Goal: Task Accomplishment & Management: Complete application form

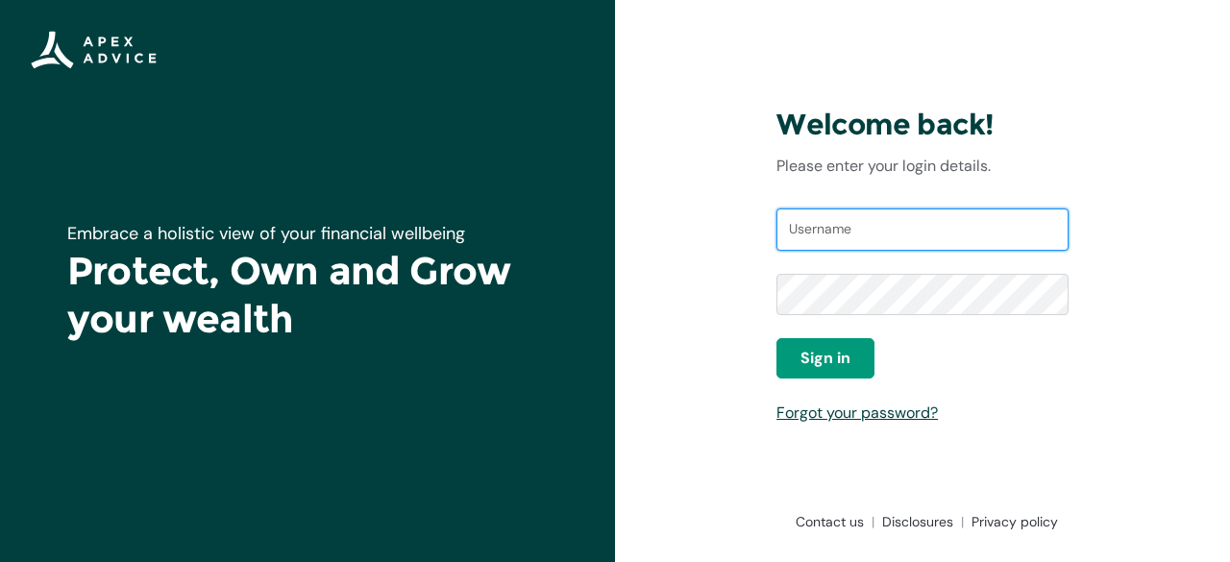
click at [851, 233] on input "Username" at bounding box center [922, 229] width 292 height 42
type input "[EMAIL_ADDRESS][DOMAIN_NAME]"
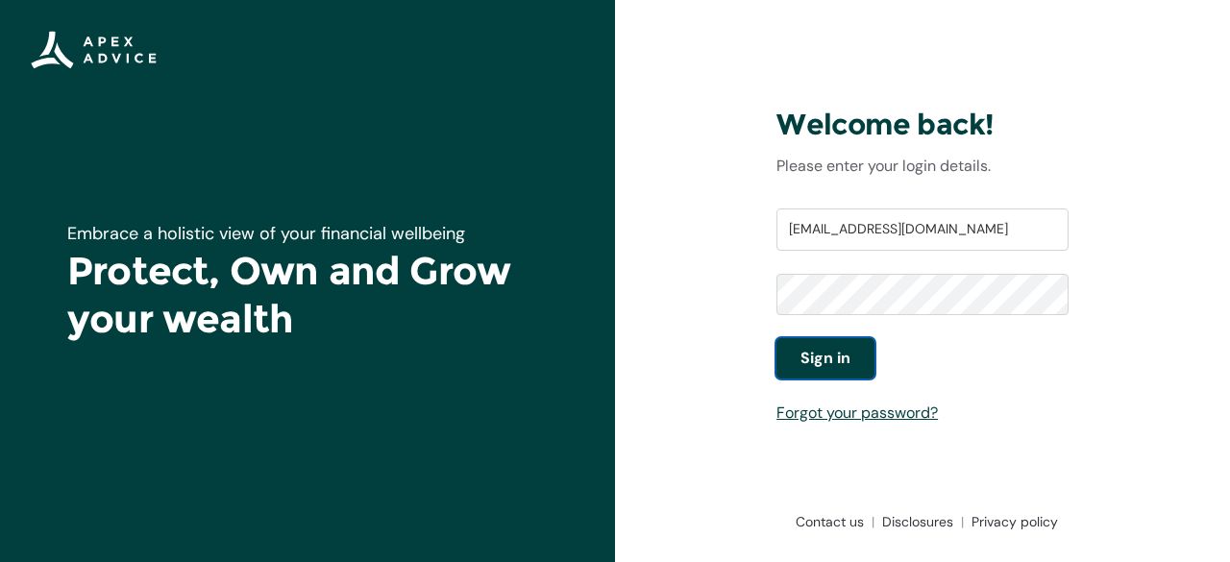
click at [853, 347] on button "Sign in" at bounding box center [825, 358] width 98 height 40
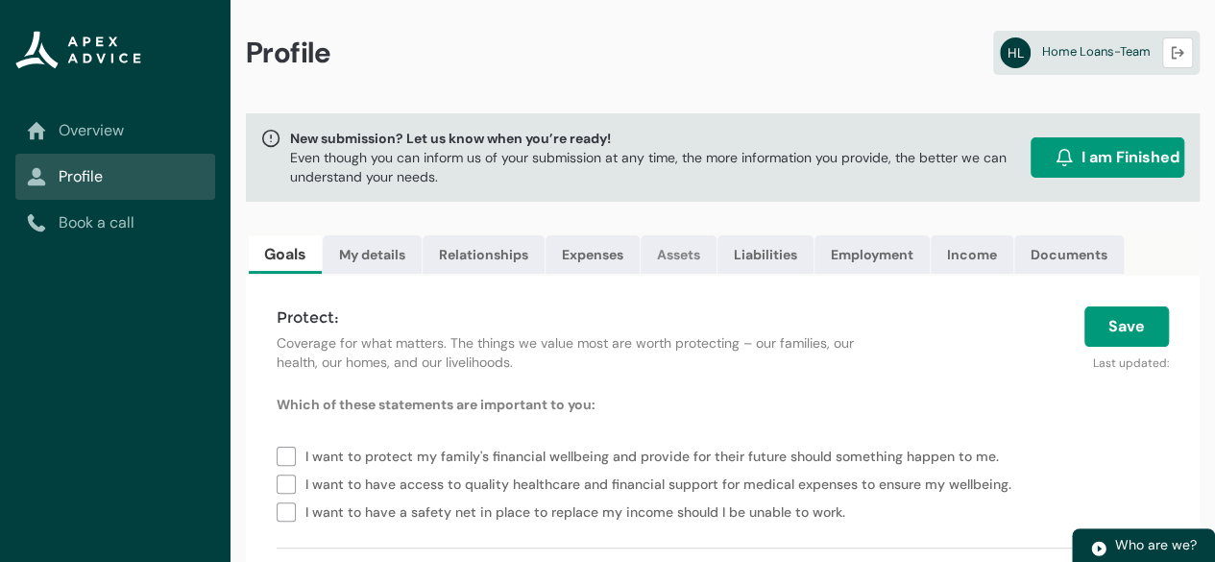
click at [653, 246] on link "Assets" at bounding box center [679, 254] width 76 height 38
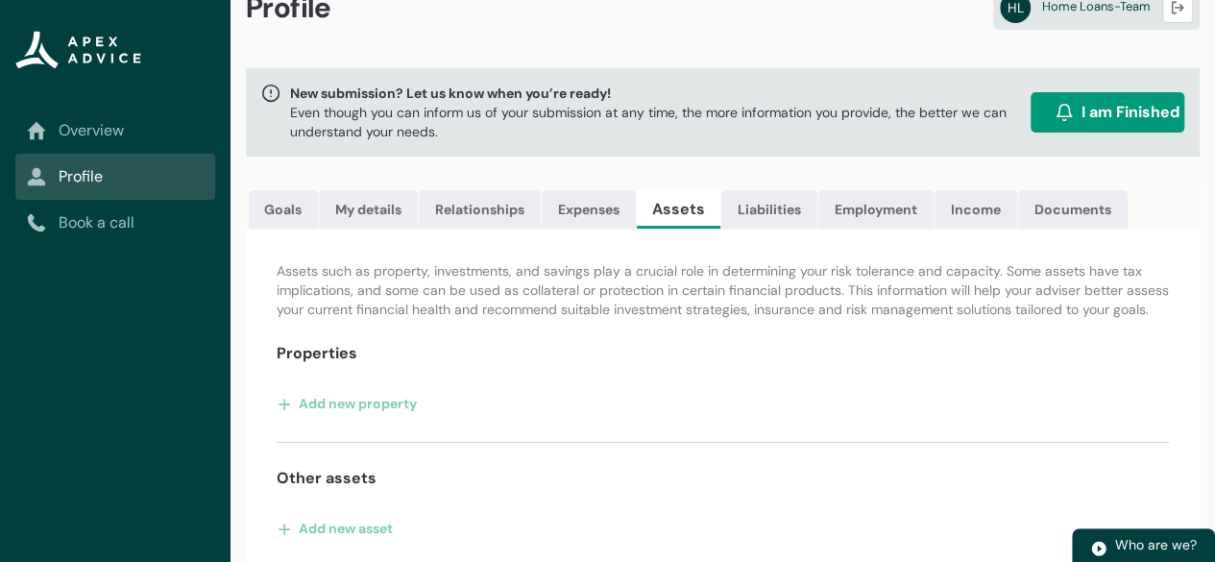
scroll to position [69, 0]
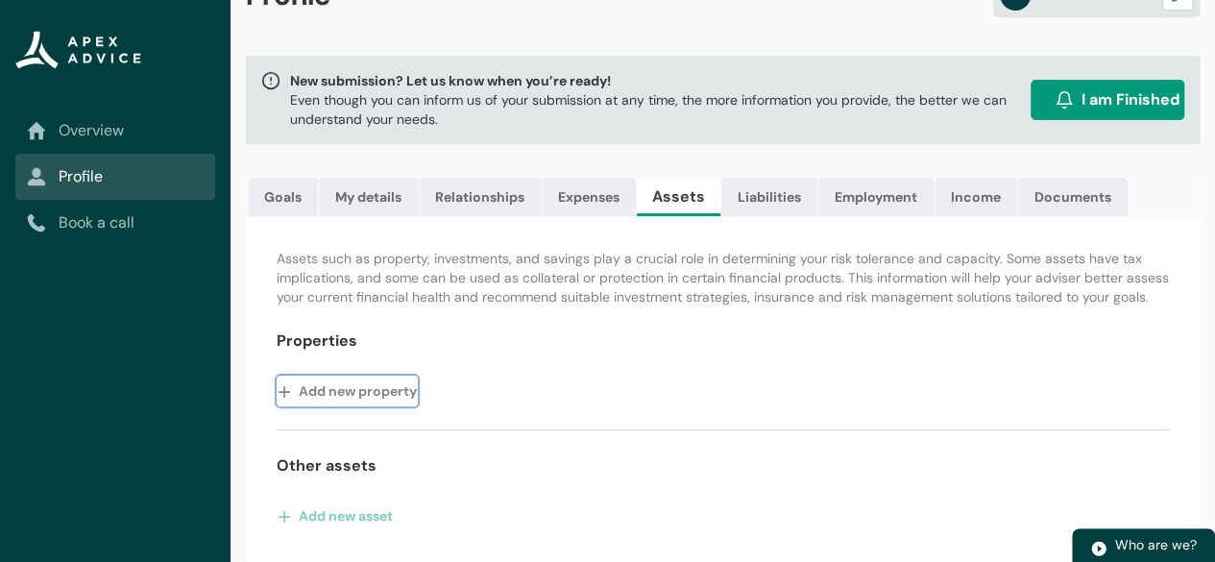
click at [313, 401] on button "Add new property" at bounding box center [347, 391] width 141 height 31
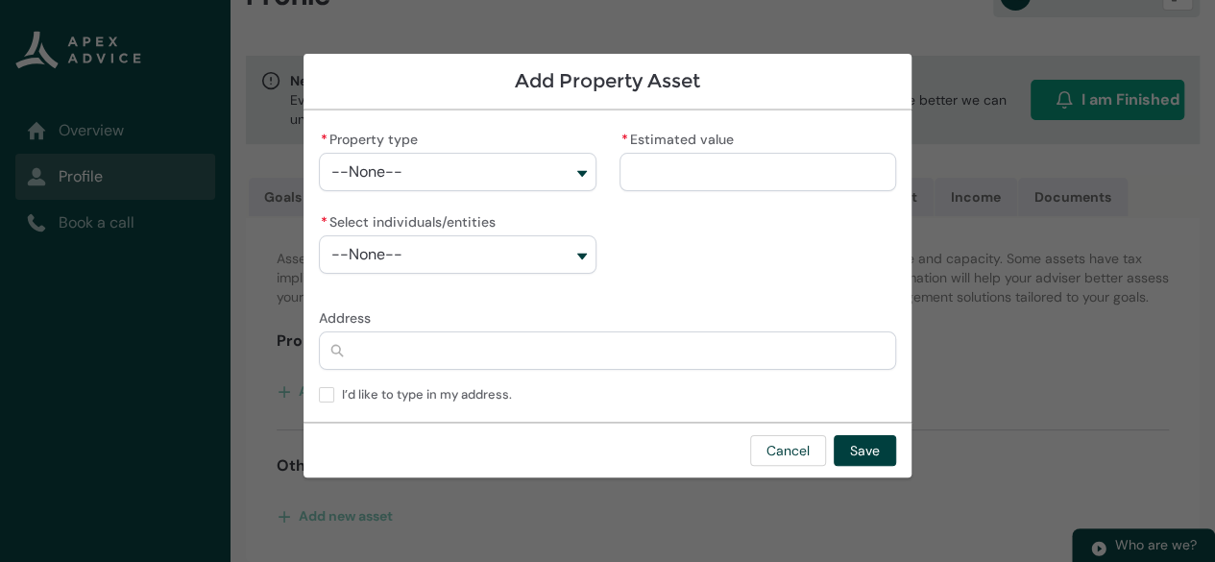
click at [502, 178] on button "--None--" at bounding box center [457, 172] width 277 height 38
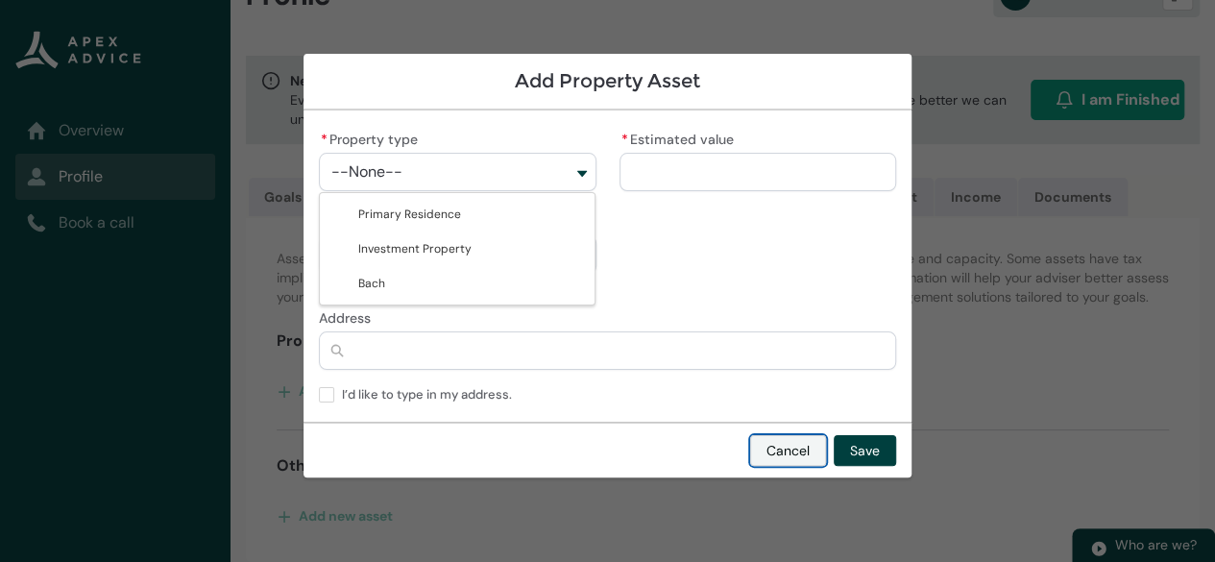
click at [807, 452] on button "Cancel" at bounding box center [788, 450] width 76 height 31
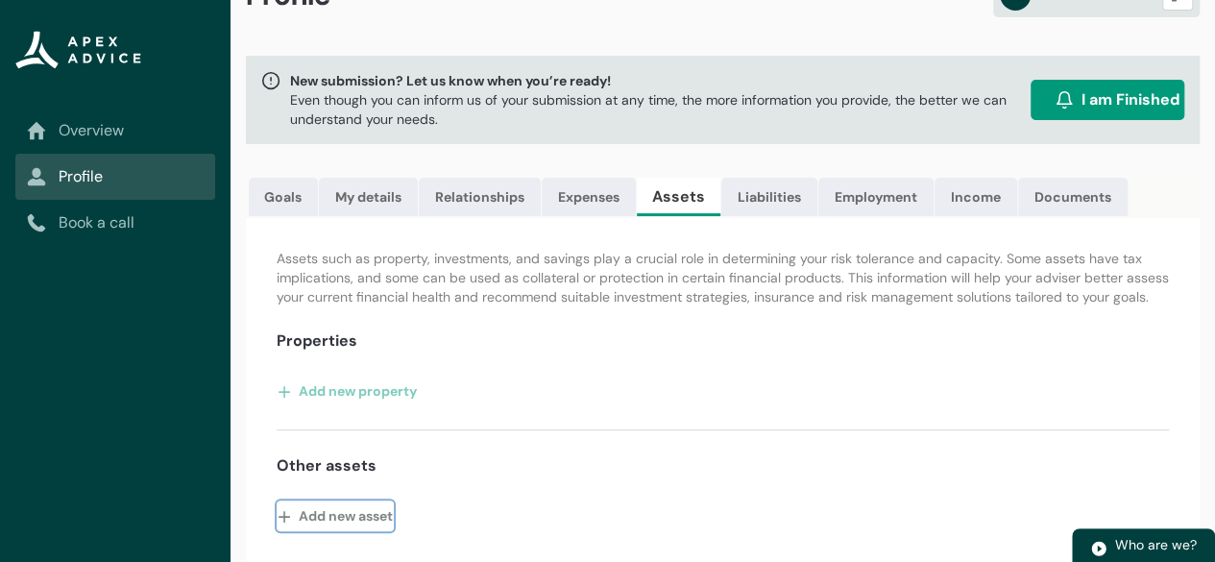
click at [353, 518] on button "Add new asset" at bounding box center [335, 516] width 117 height 31
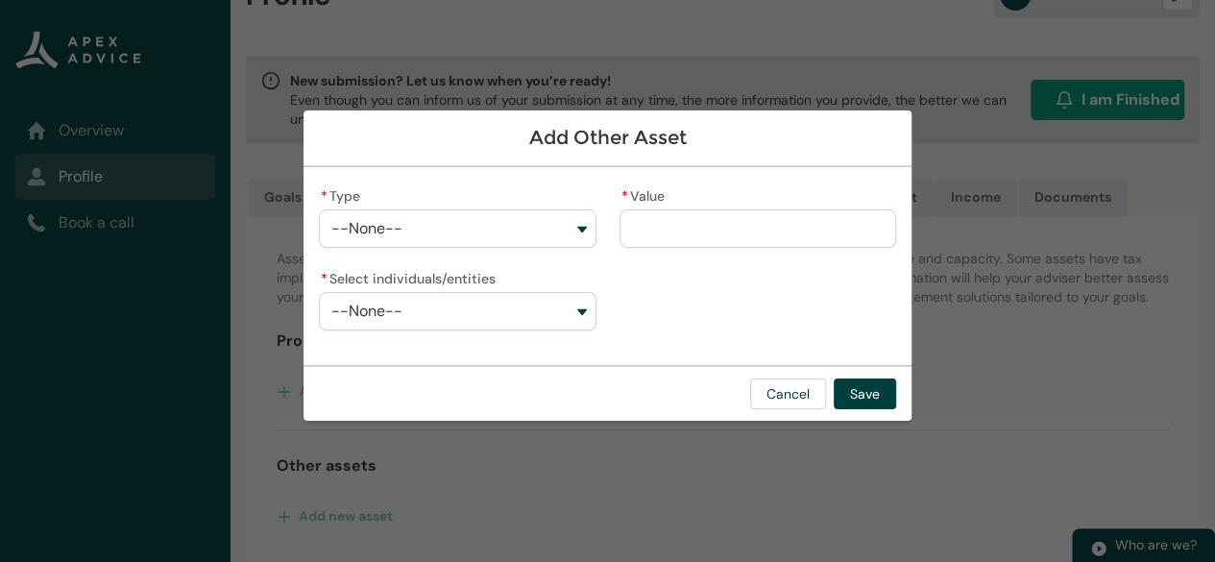
click at [432, 211] on button "--None--" at bounding box center [457, 228] width 277 height 38
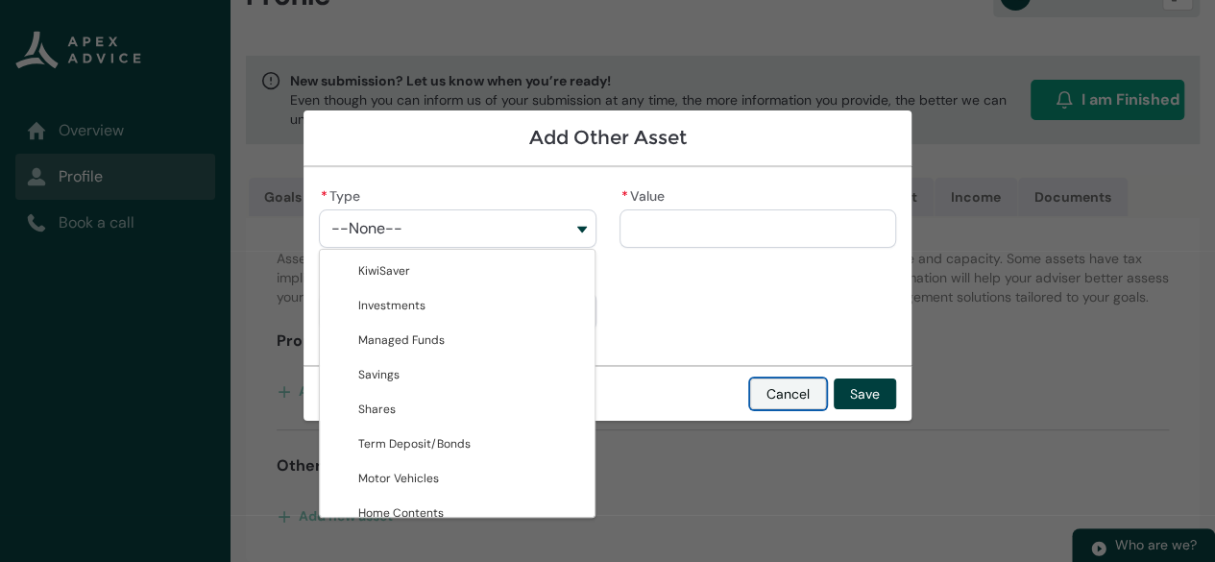
click at [780, 397] on button "Cancel" at bounding box center [788, 394] width 76 height 31
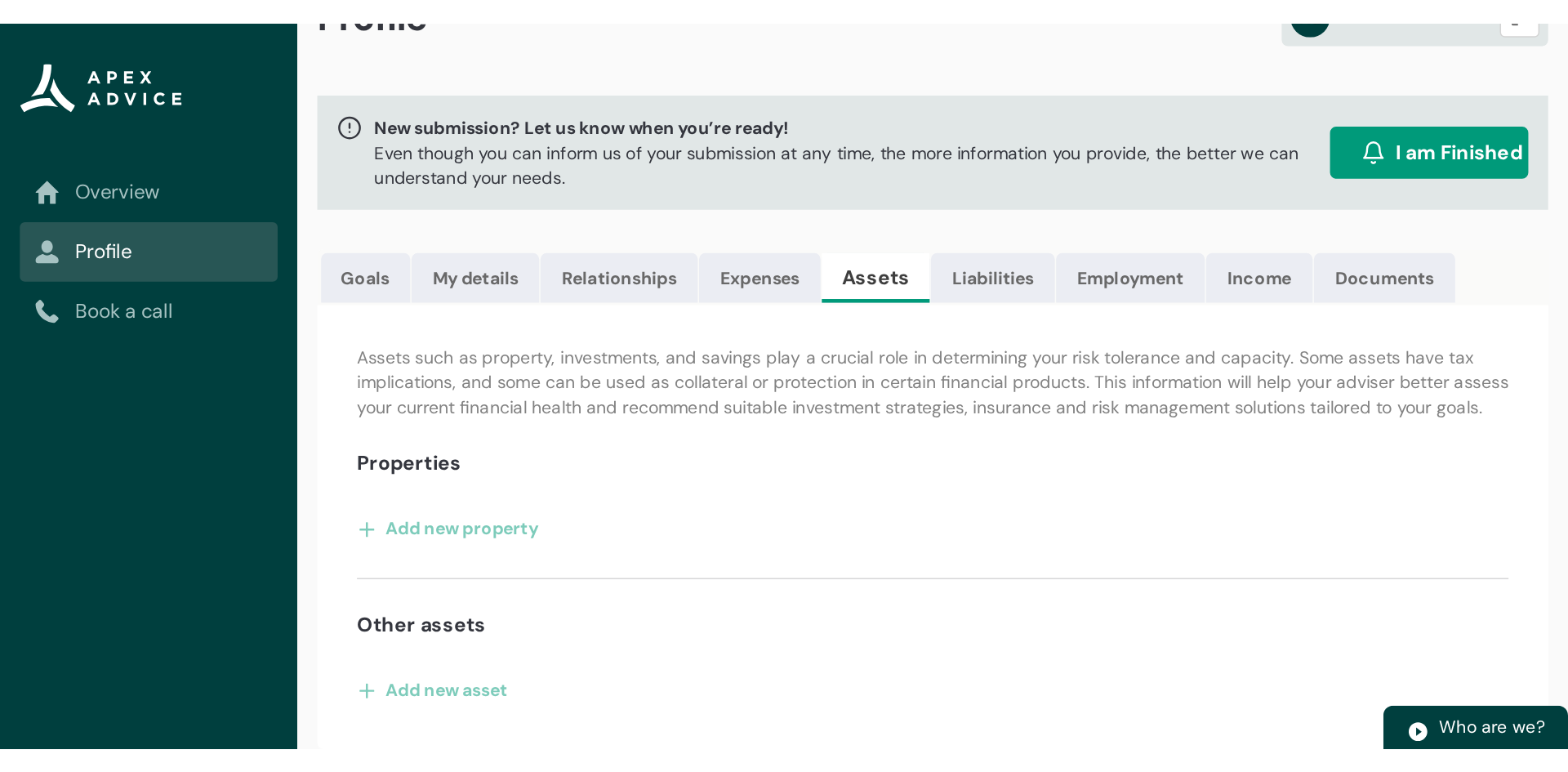
scroll to position [0, 0]
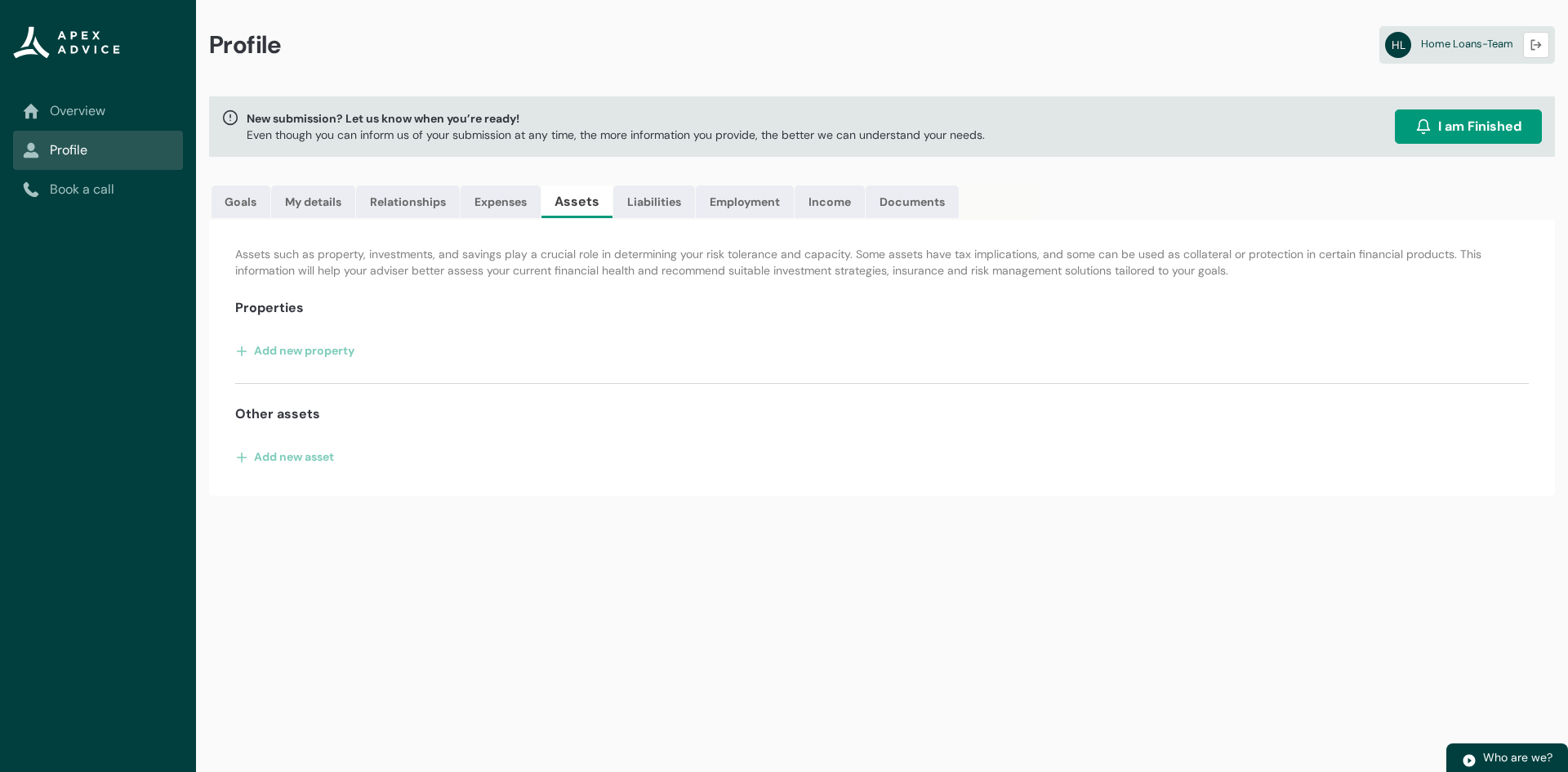
click at [327, 337] on div "Assets such as property, investments, and savings play a crucial role in determ…" at bounding box center [881, 357] width 1345 height 276
click at [328, 347] on button "Add new property" at bounding box center [295, 350] width 120 height 26
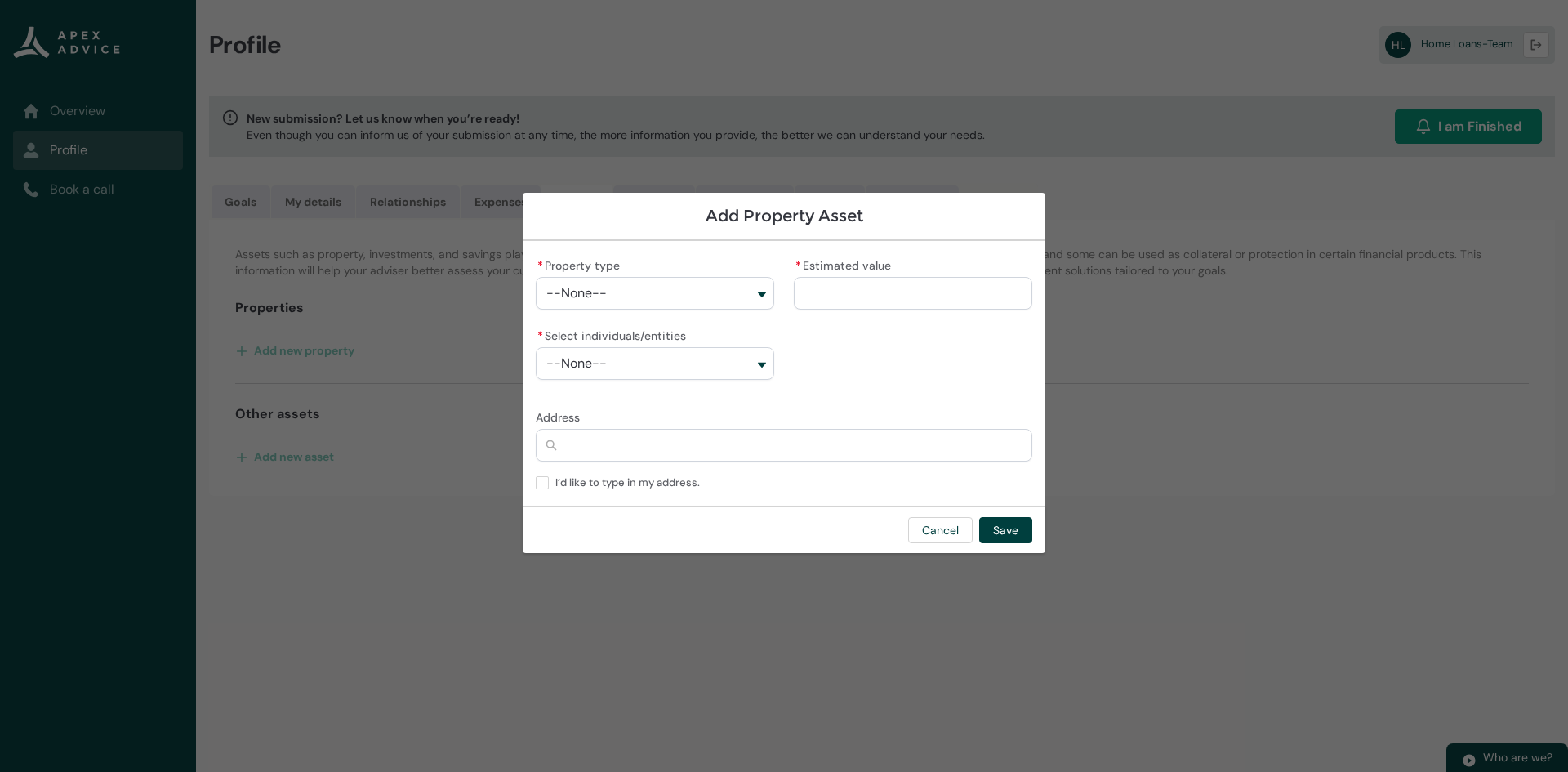
click at [686, 254] on div "* Property type --None--" at bounding box center [654, 281] width 239 height 55
click at [273, 416] on section "Add Property Asset * Property type --None-- * Estimated value * Select individu…" at bounding box center [784, 386] width 1568 height 772
click at [292, 447] on section "Add Property Asset * Property type --None-- * Estimated value * Select individu…" at bounding box center [784, 386] width 1568 height 772
click at [944, 477] on button "Cancel" at bounding box center [940, 530] width 65 height 26
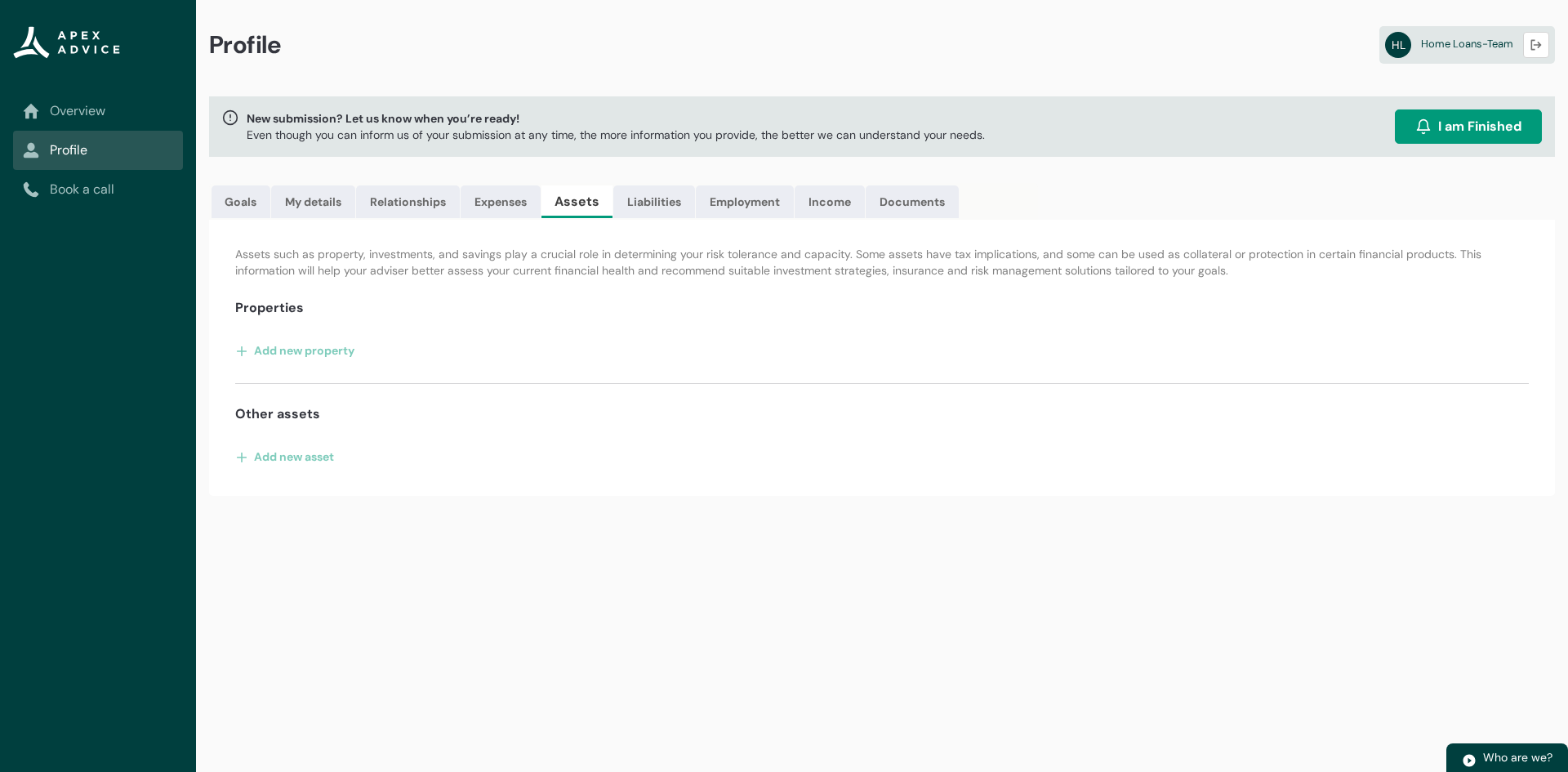
click at [343, 438] on div "Assets such as property, investments, and savings play a crucial role in determ…" at bounding box center [881, 357] width 1345 height 276
click at [325, 459] on button "Add new asset" at bounding box center [285, 457] width 99 height 26
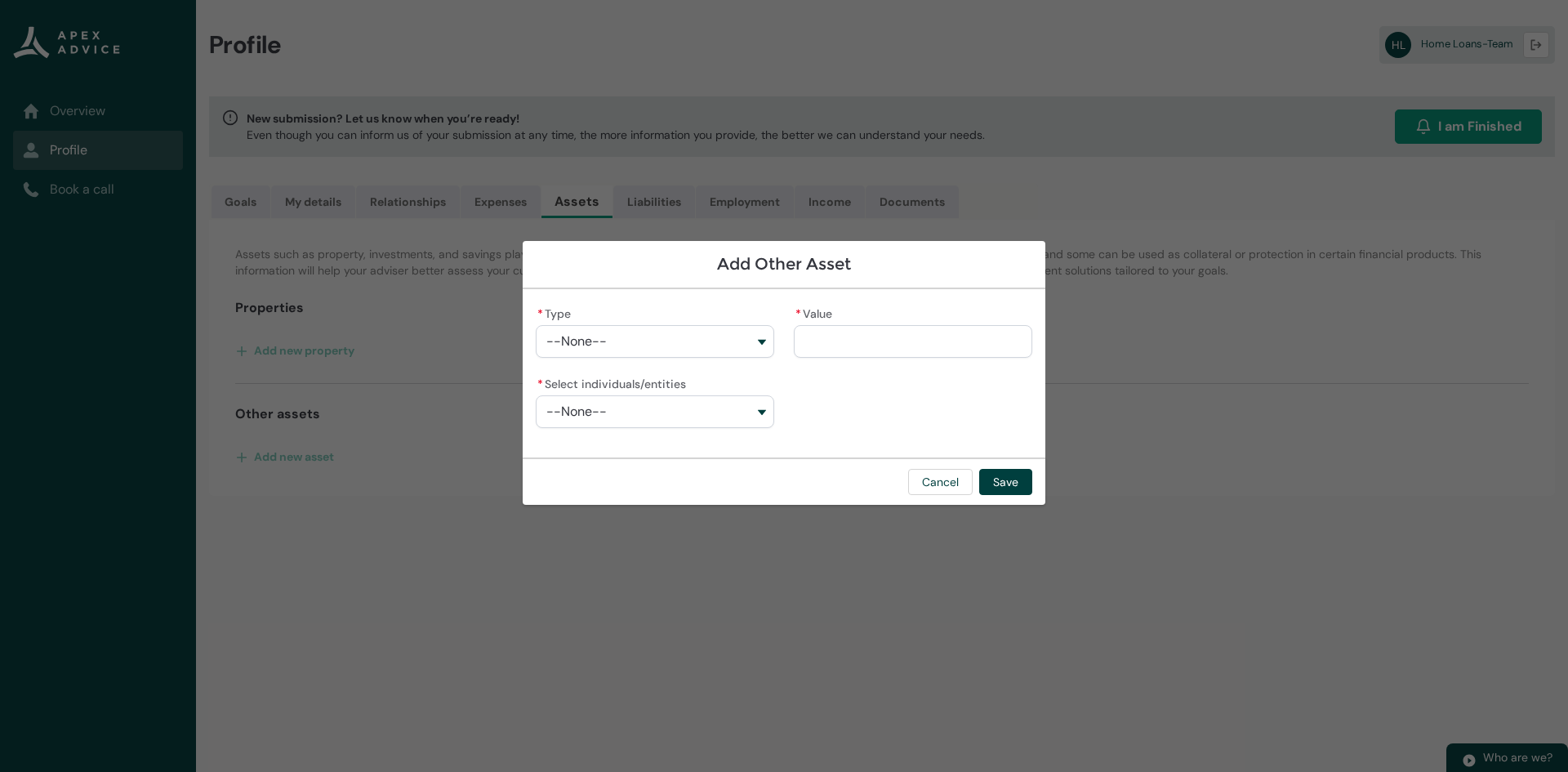
click at [703, 359] on lightning-combobox "* Type --None--" at bounding box center [654, 330] width 239 height 57
click at [704, 342] on button "--None--" at bounding box center [654, 341] width 239 height 32
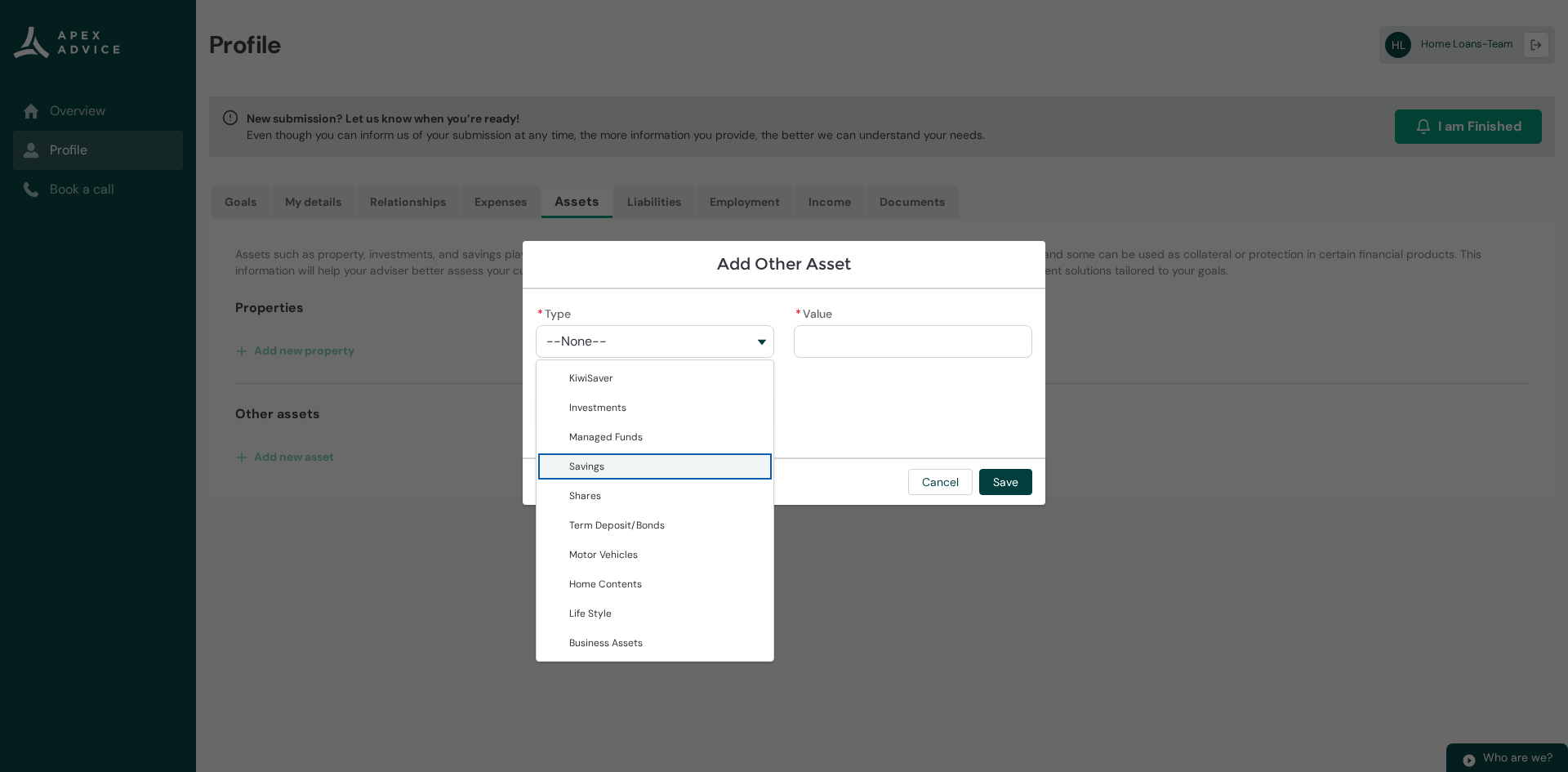
click at [634, 462] on span "Savings" at bounding box center [666, 466] width 195 height 16
type lightning-combobox "Savings"
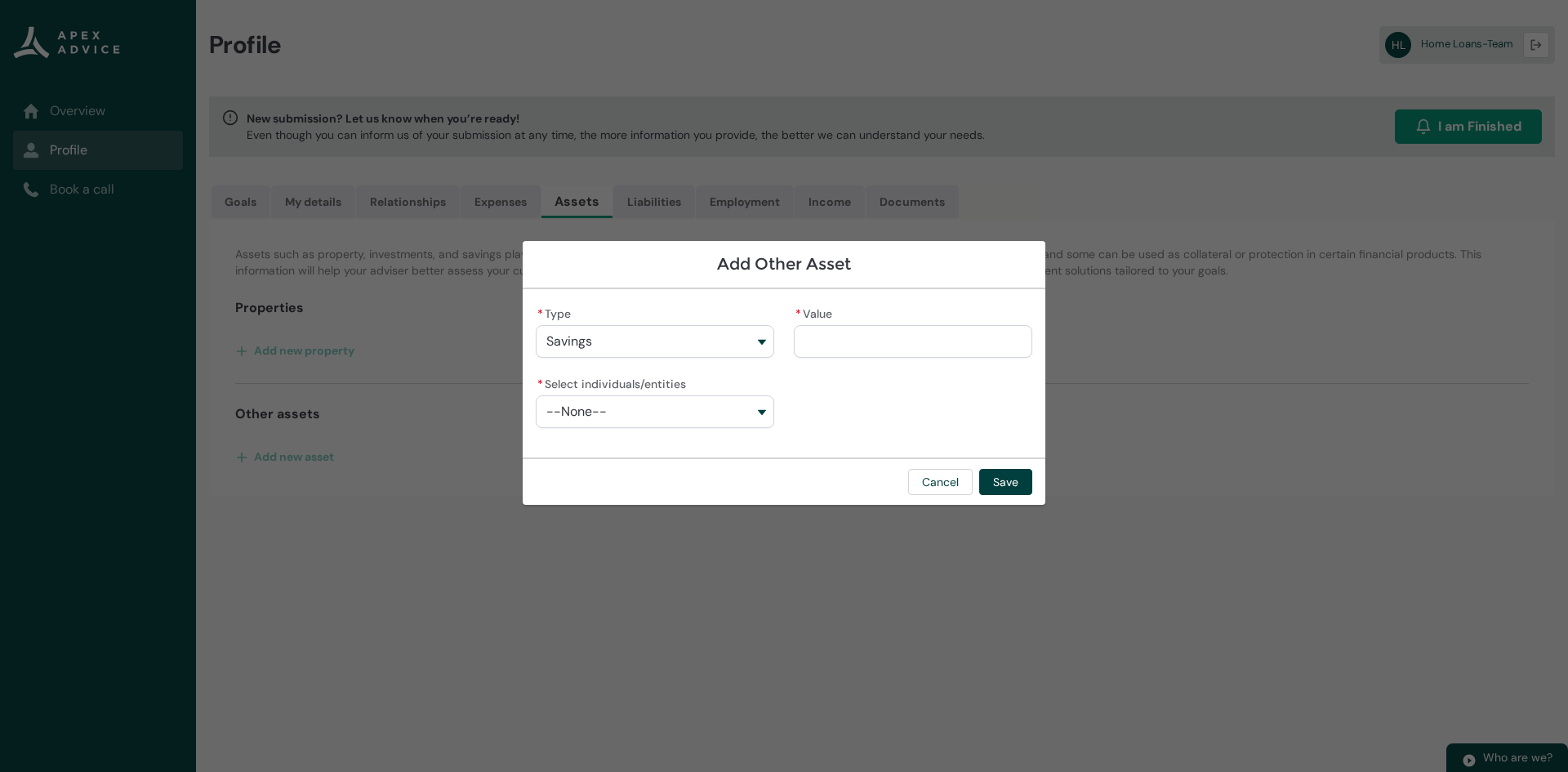
click at [649, 423] on button "--None--" at bounding box center [654, 412] width 239 height 32
click at [649, 424] on button "--None--" at bounding box center [654, 412] width 239 height 32
click at [963, 332] on input "* Value" at bounding box center [913, 341] width 239 height 32
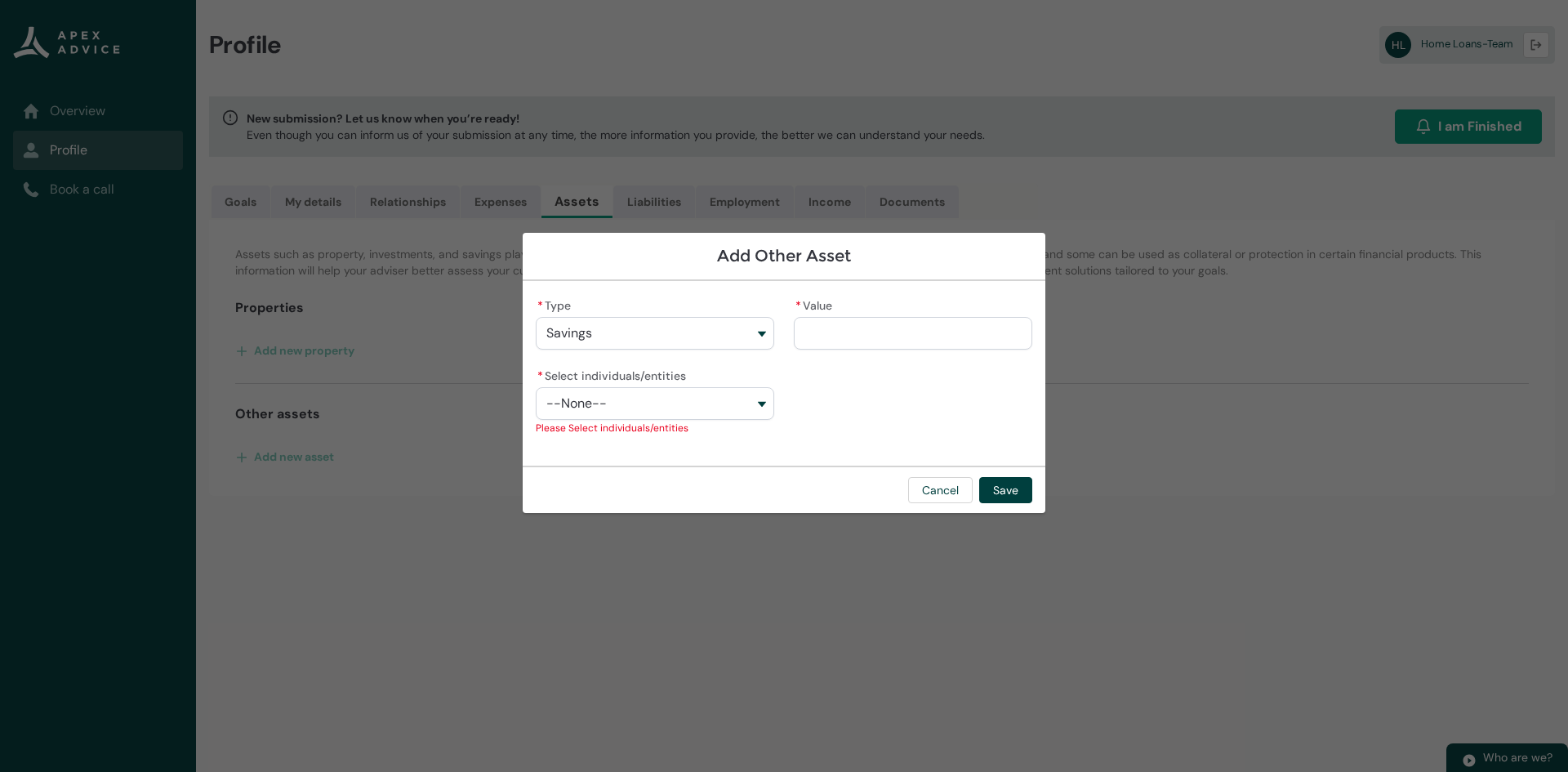
click at [925, 388] on div "* Type Savings KiwiSaver Investments Managed Funds Savings Shares Term Deposit/…" at bounding box center [784, 373] width 496 height 158
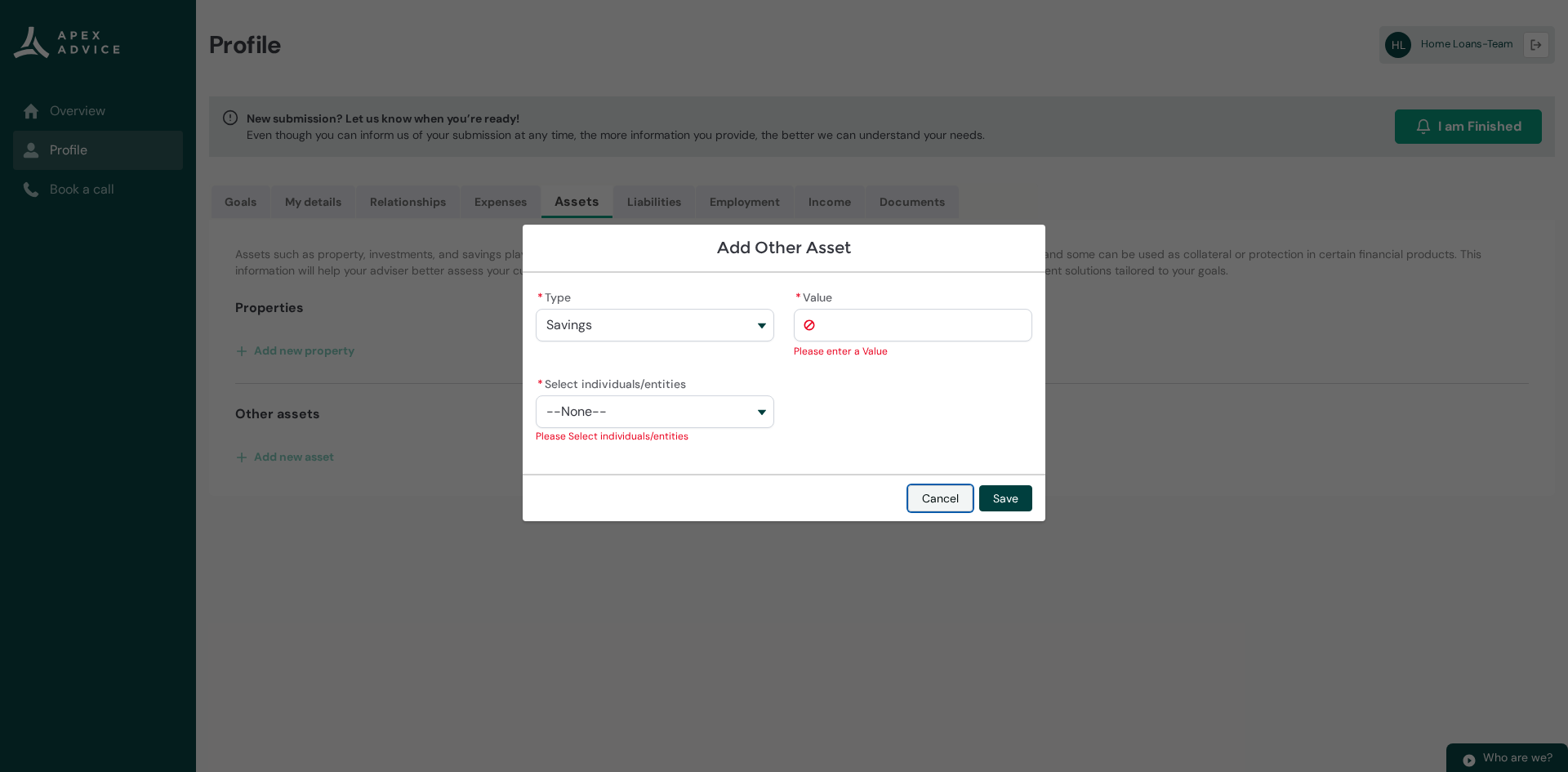
click at [926, 477] on button "Cancel" at bounding box center [940, 498] width 65 height 26
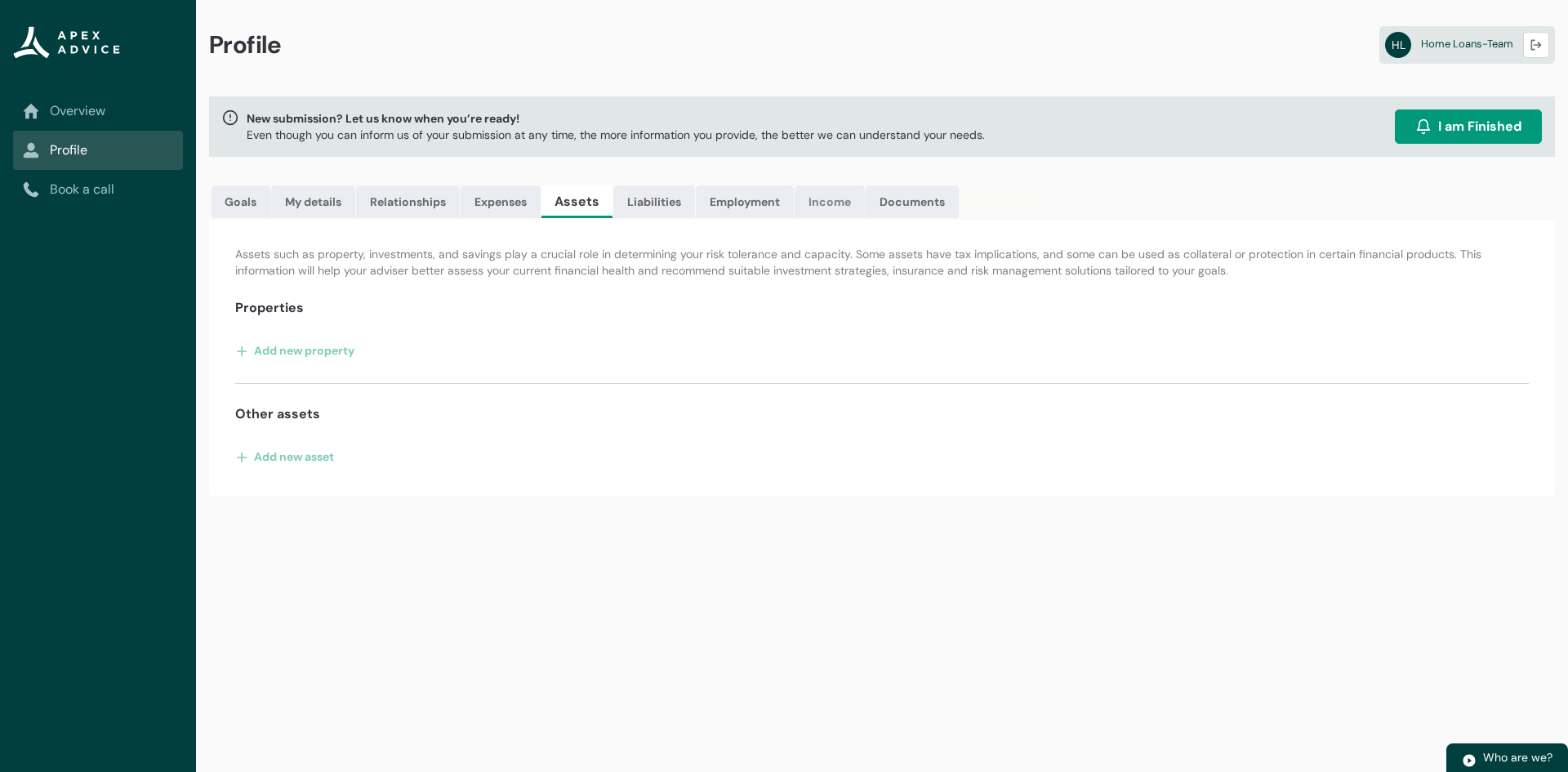
click at [814, 202] on link "Income" at bounding box center [829, 202] width 71 height 32
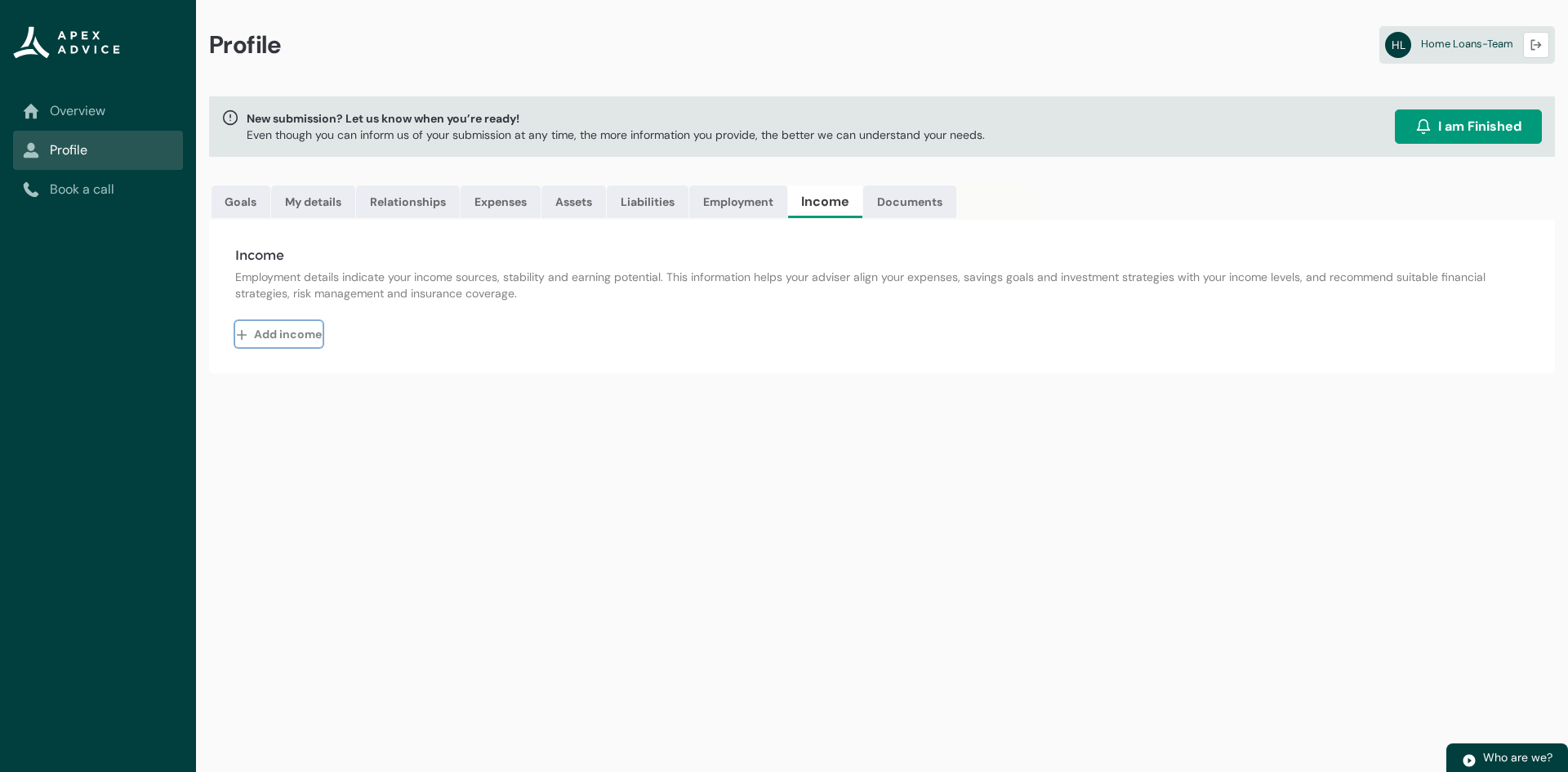
click at [270, 326] on button "Add income" at bounding box center [279, 334] width 88 height 26
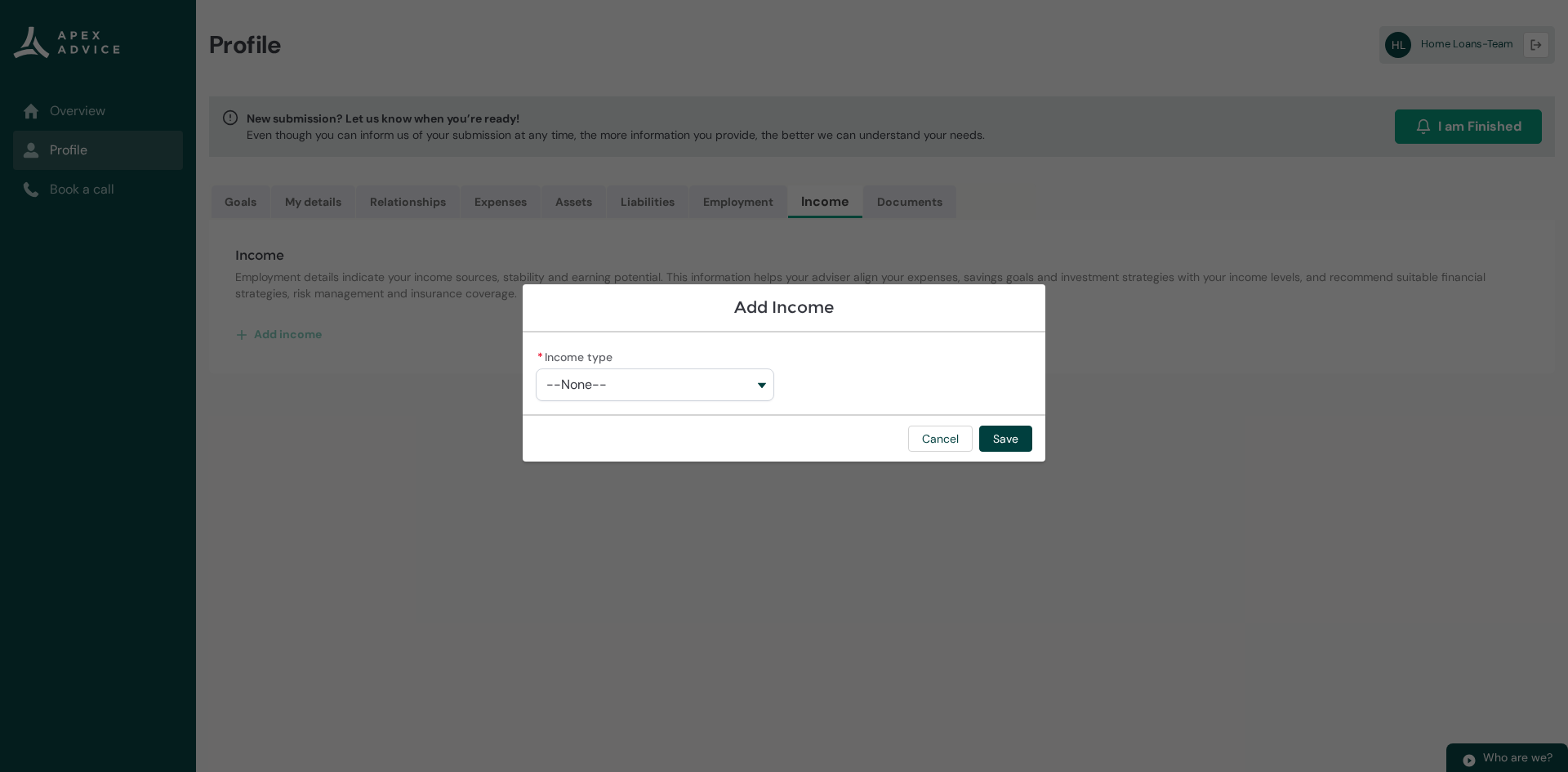
click at [676, 379] on button "--None--" at bounding box center [654, 384] width 239 height 32
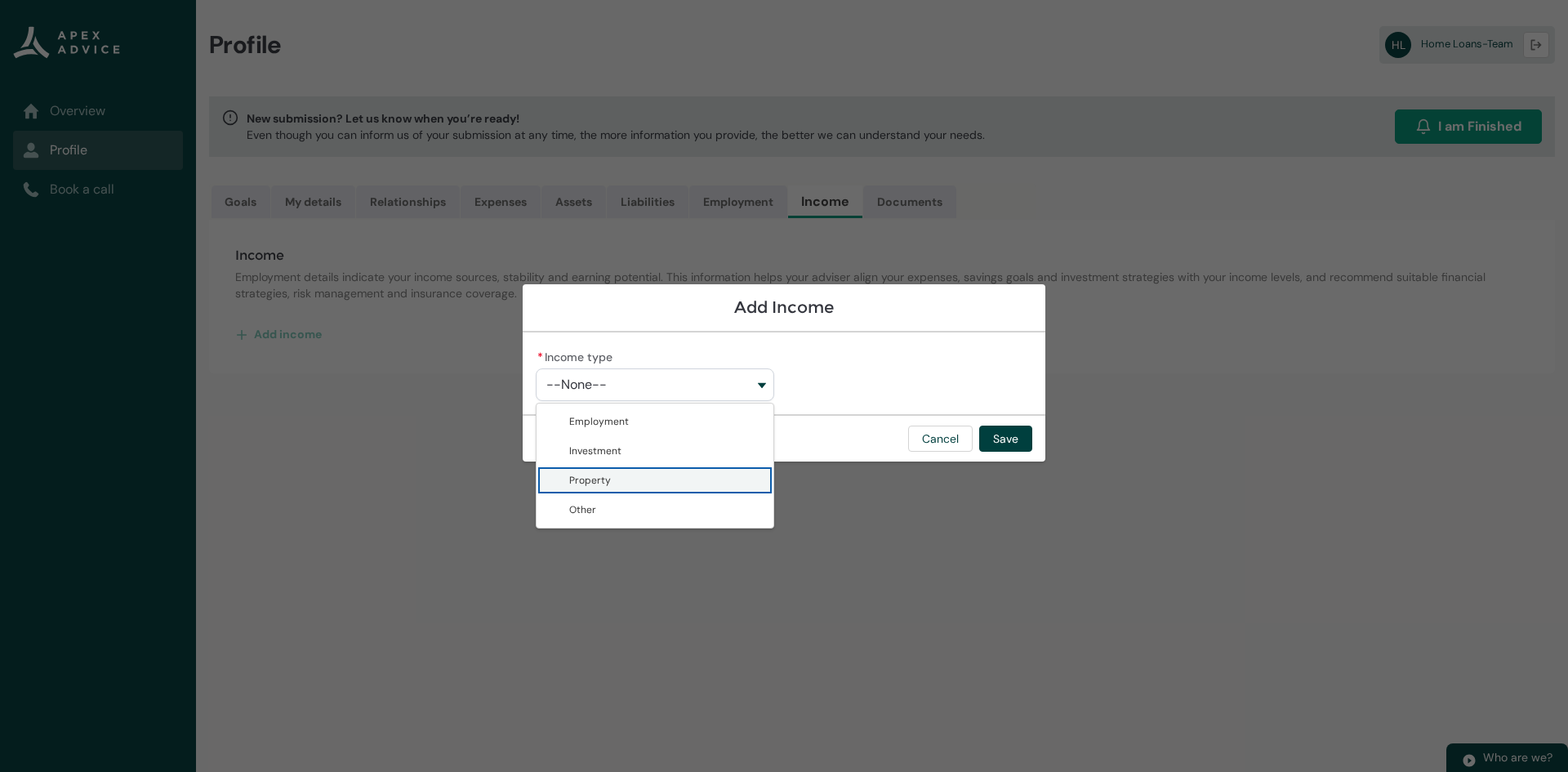
click at [674, 477] on span "Property" at bounding box center [666, 480] width 195 height 16
type lightning-combobox "Property"
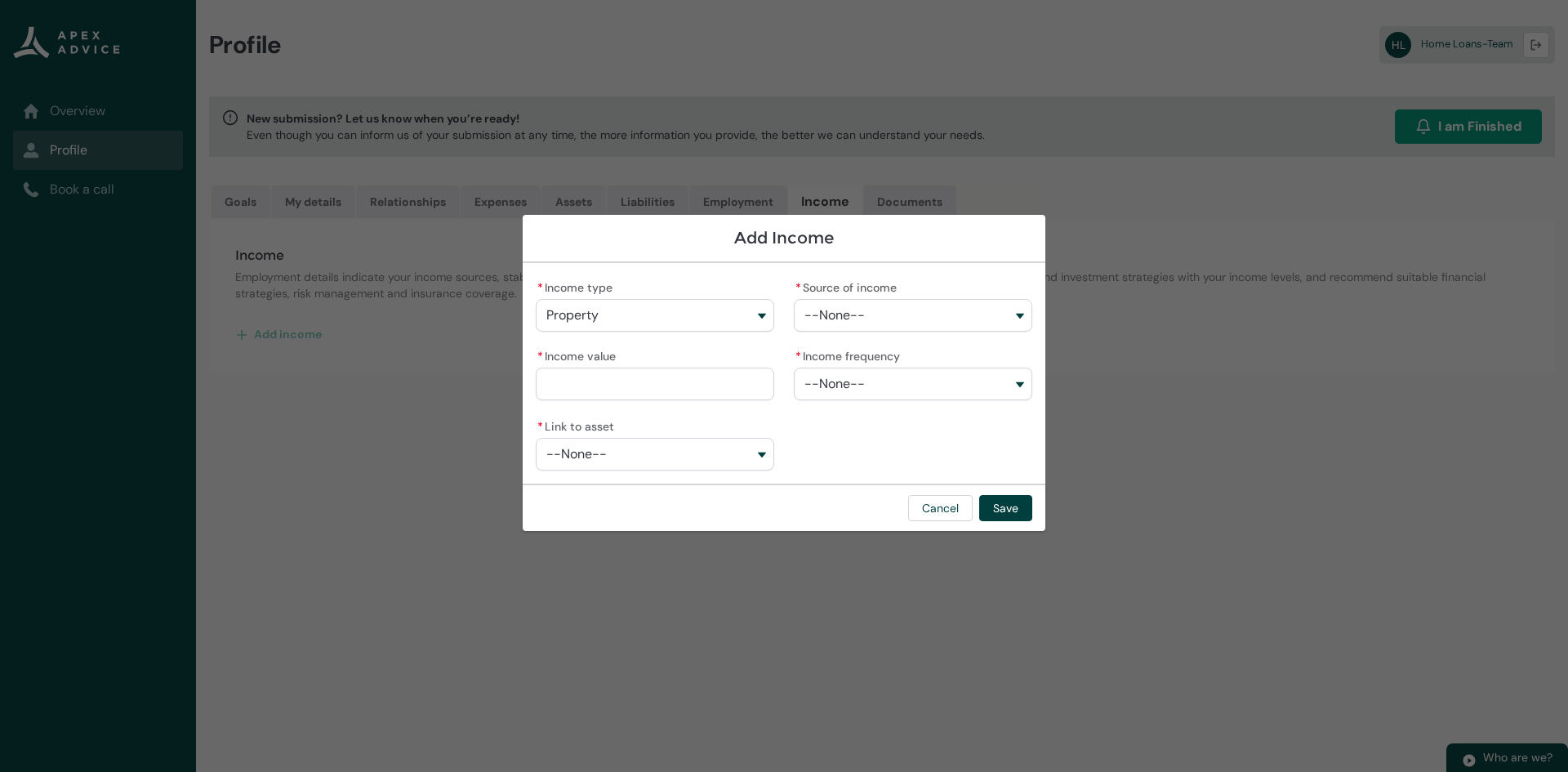
click at [876, 306] on button "--None--" at bounding box center [913, 315] width 239 height 32
click at [688, 328] on lightning-combobox "* Income type Property Employment Investment Property Other" at bounding box center [654, 304] width 239 height 55
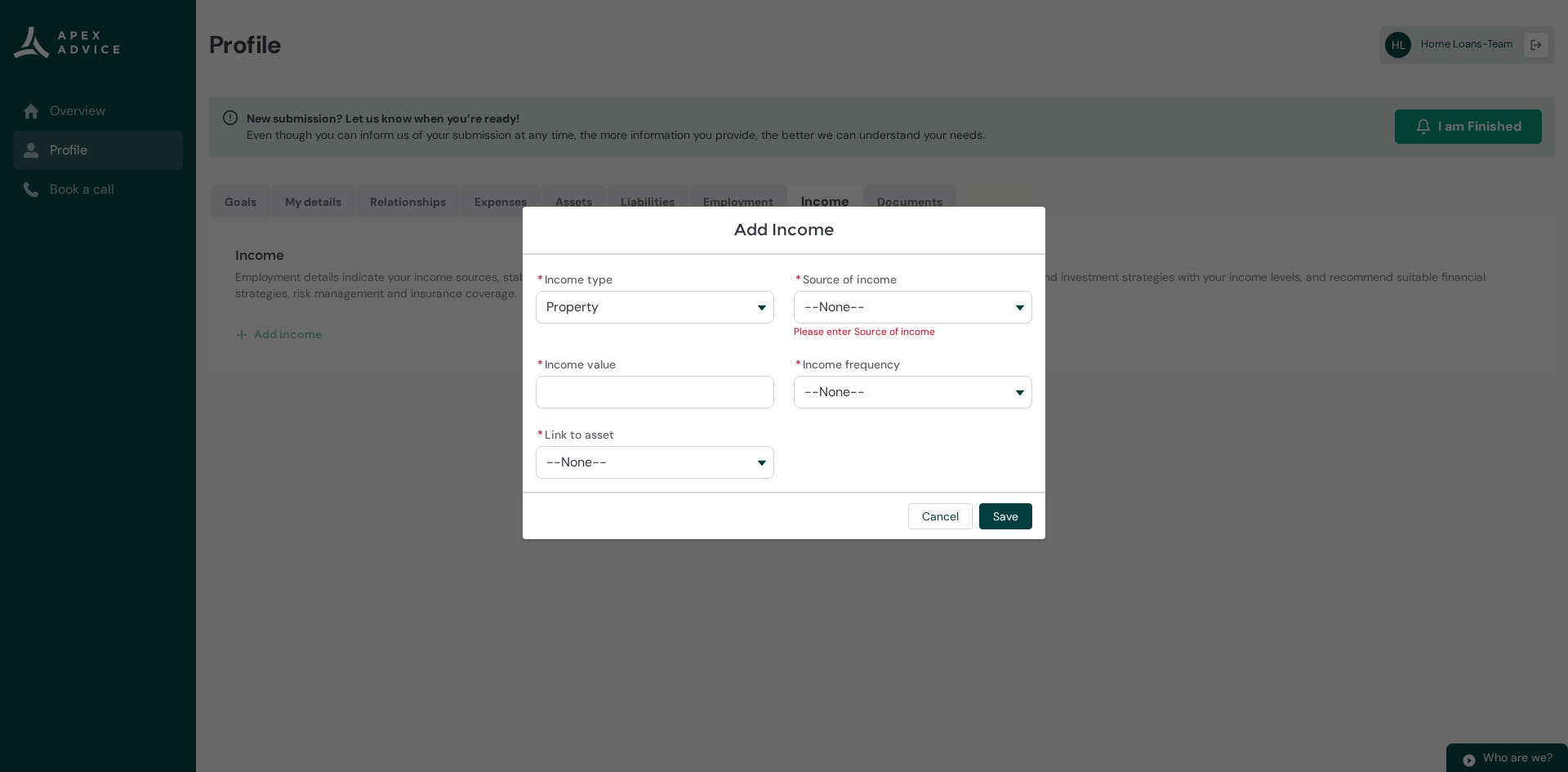
click at [682, 314] on button "Property" at bounding box center [654, 307] width 239 height 32
click at [827, 293] on button "--None--" at bounding box center [913, 307] width 239 height 32
click at [940, 477] on button "Cancel" at bounding box center [940, 516] width 65 height 26
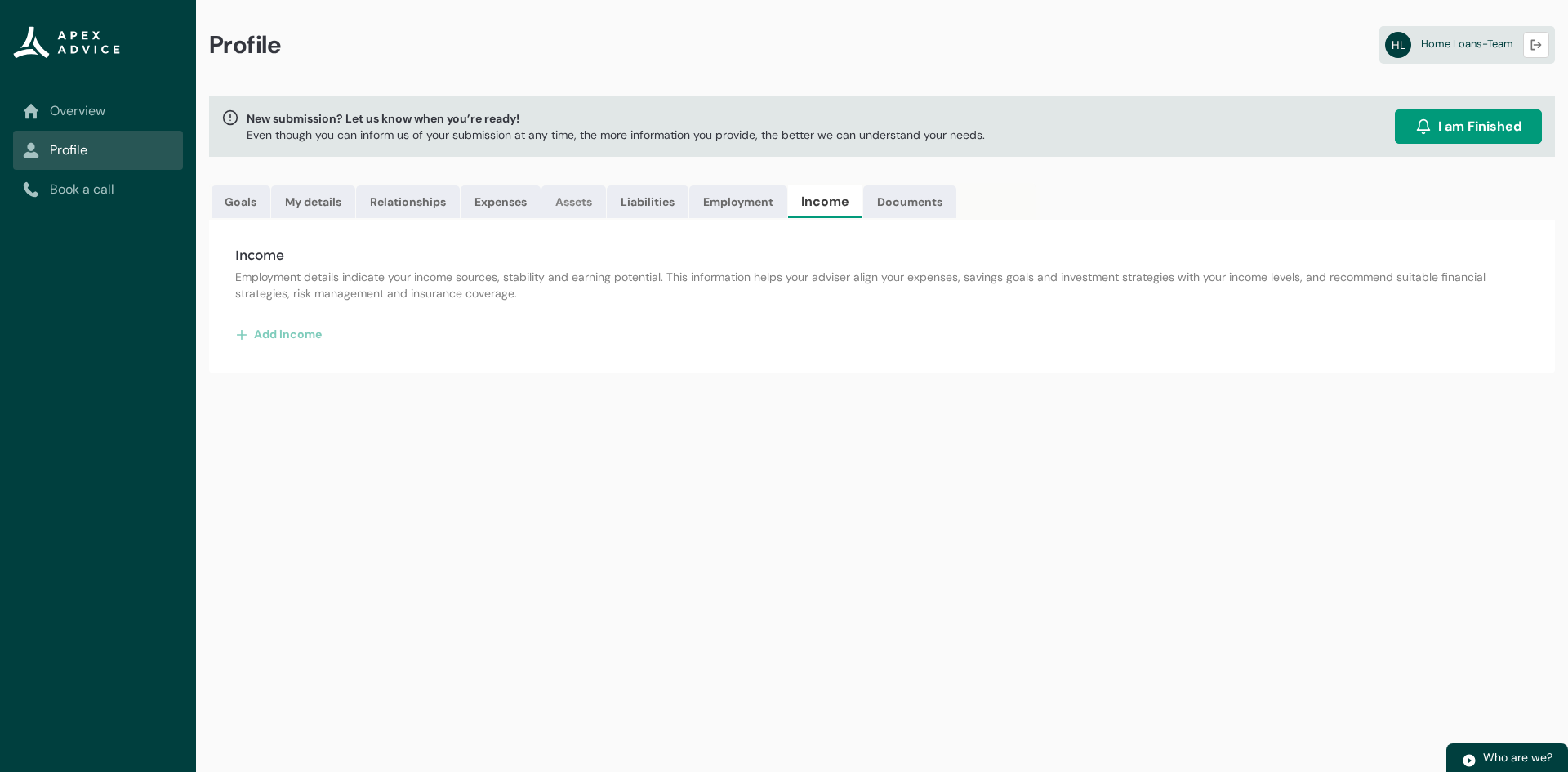
click at [576, 205] on link "Assets" at bounding box center [574, 202] width 65 height 32
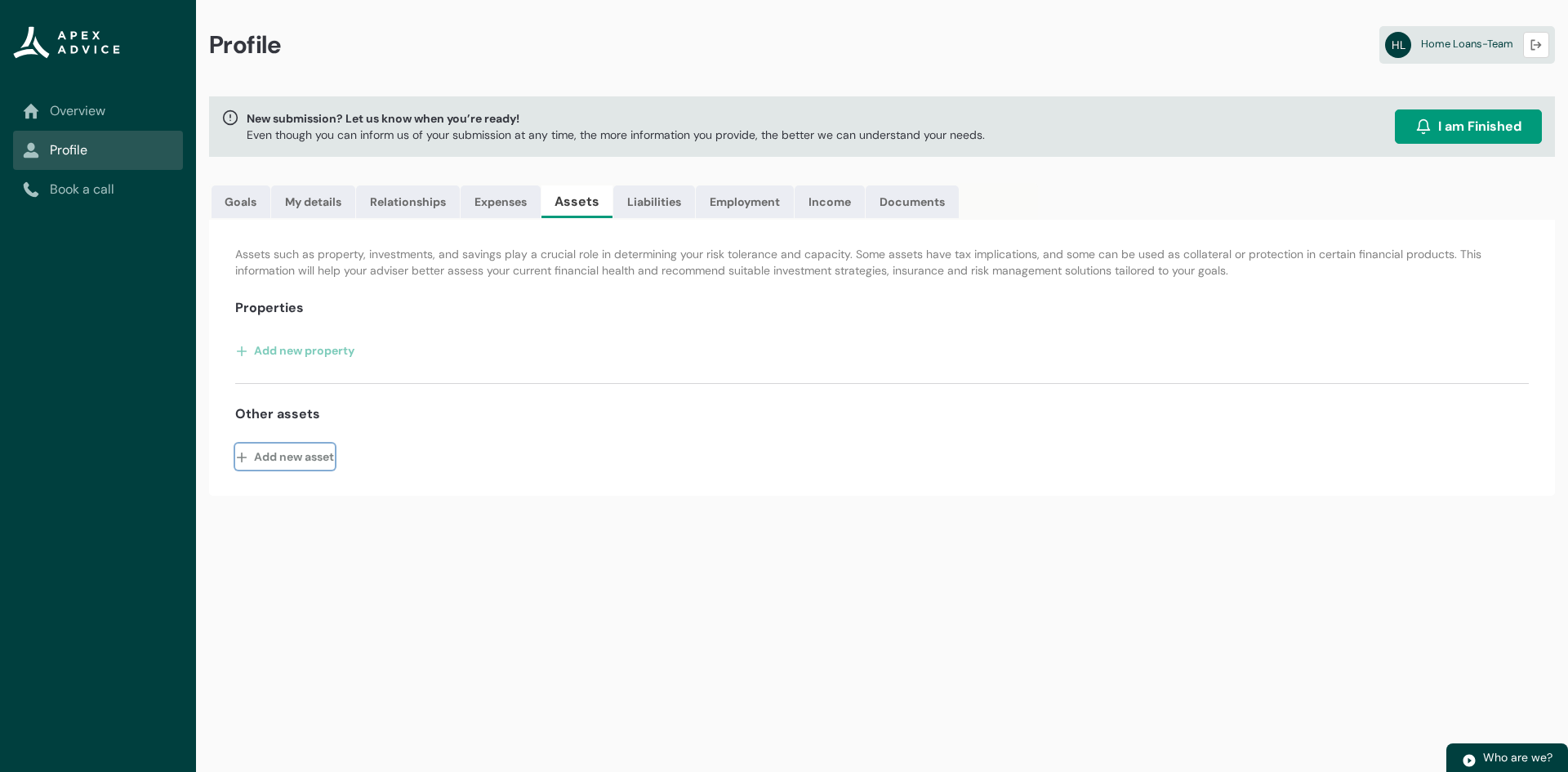
click at [309, 446] on button "Add new asset" at bounding box center [285, 457] width 99 height 26
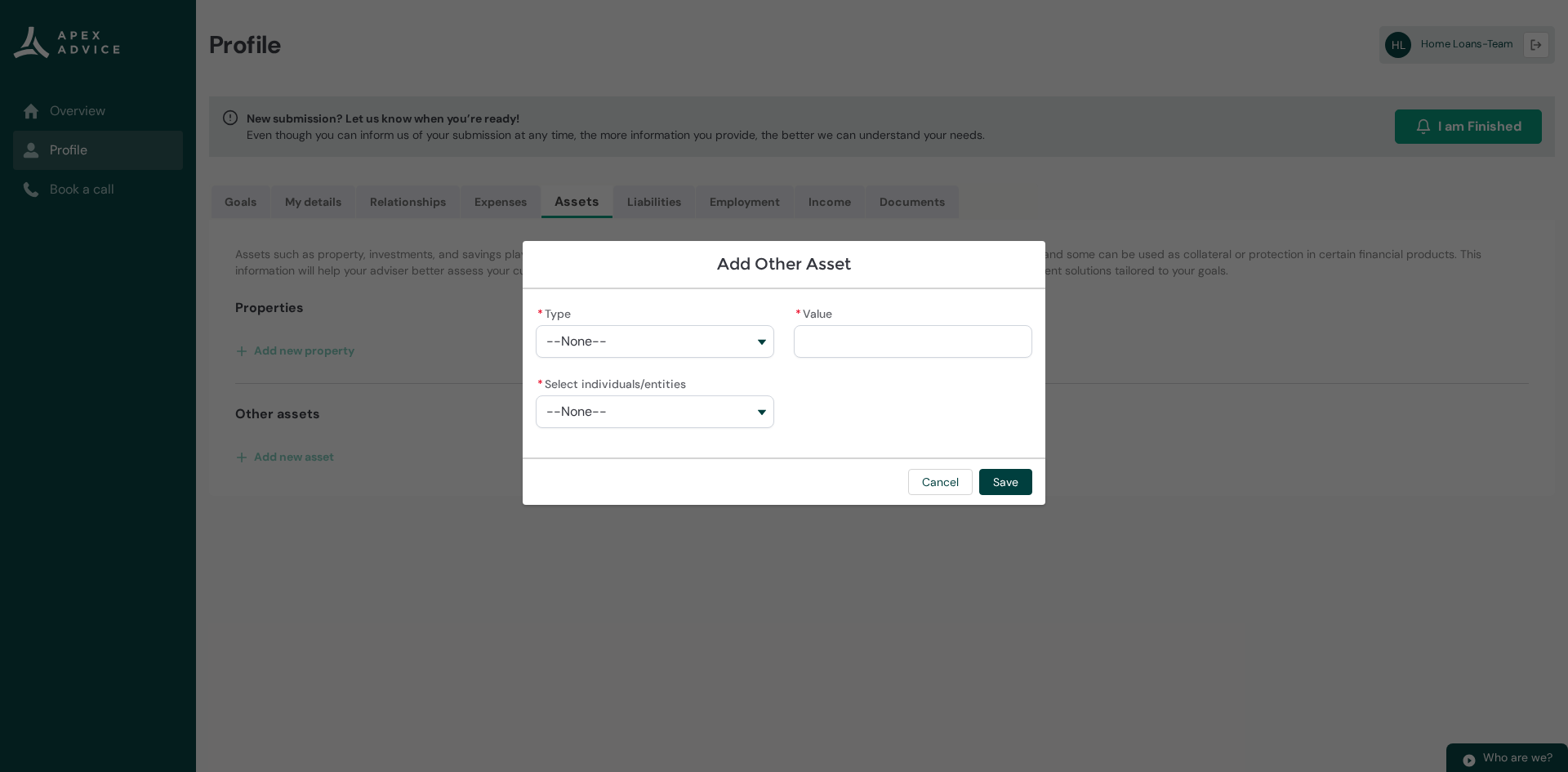
click at [690, 345] on button "--None--" at bounding box center [654, 341] width 239 height 32
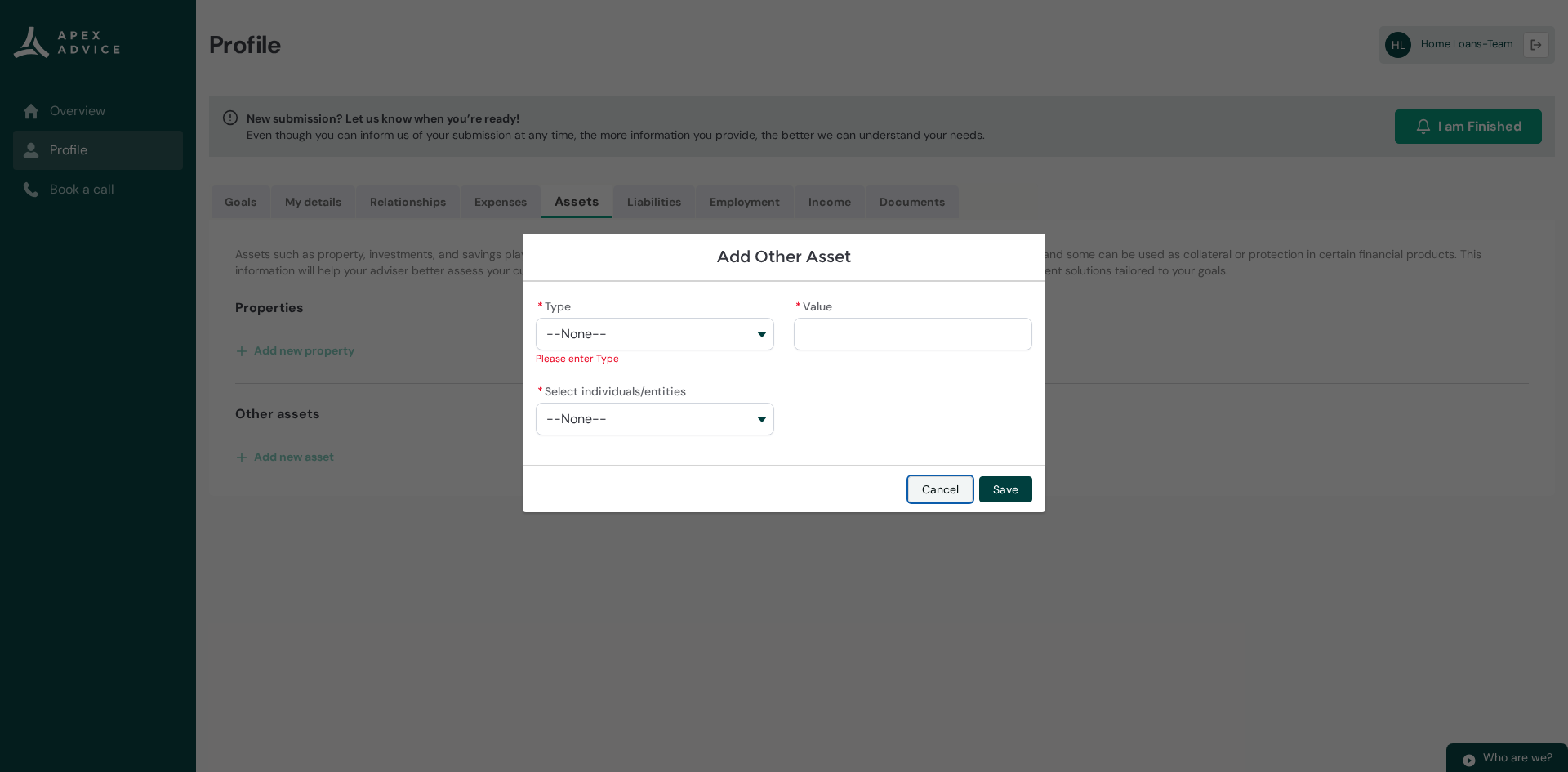
click at [932, 477] on button "Cancel" at bounding box center [940, 489] width 65 height 26
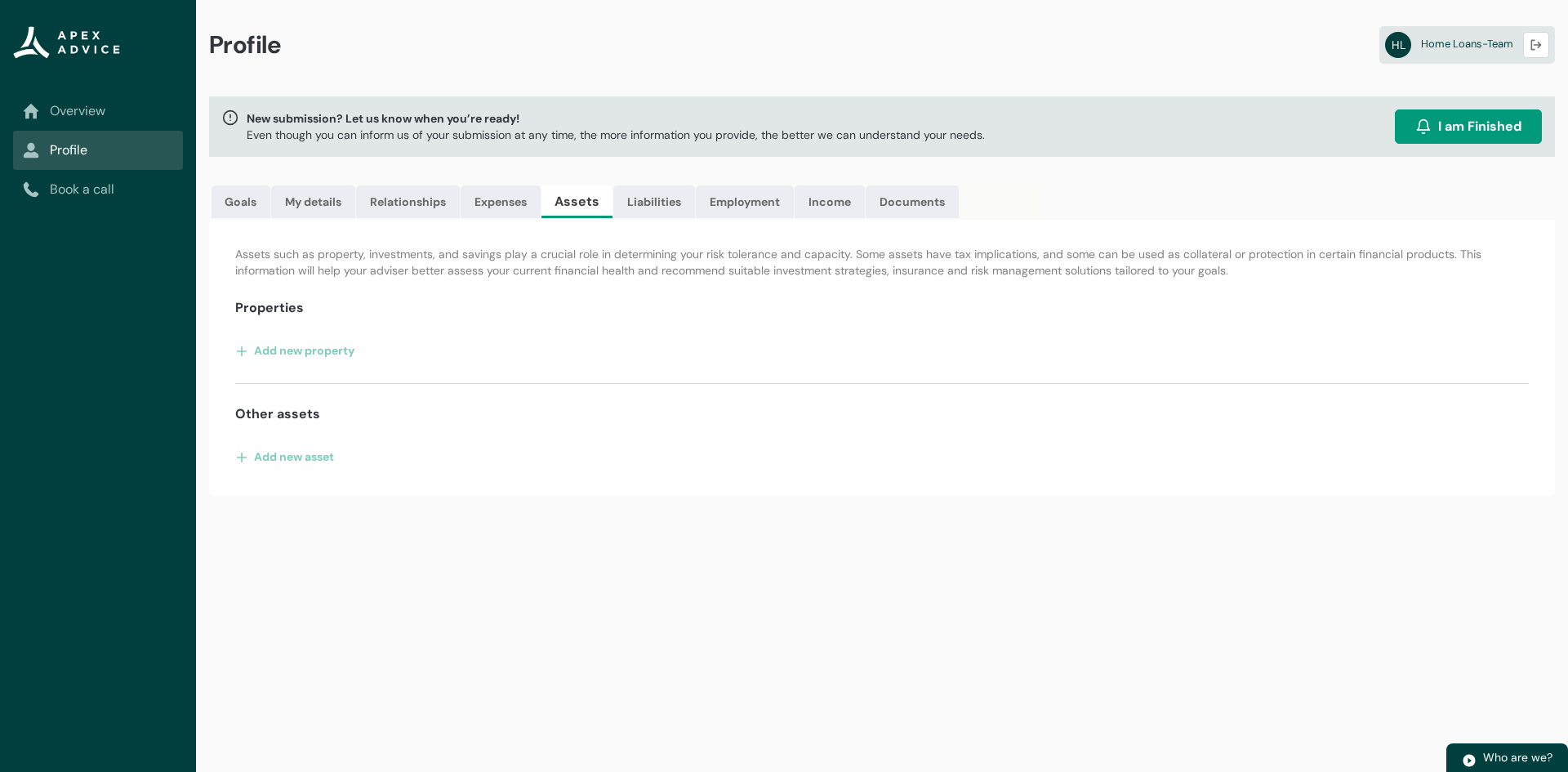
click at [672, 477] on div "Profile HL Home Loans-Team Logout New submission? Let us know when you’re ready…" at bounding box center [882, 386] width 1372 height 772
click at [480, 211] on link "Expenses" at bounding box center [501, 202] width 80 height 32
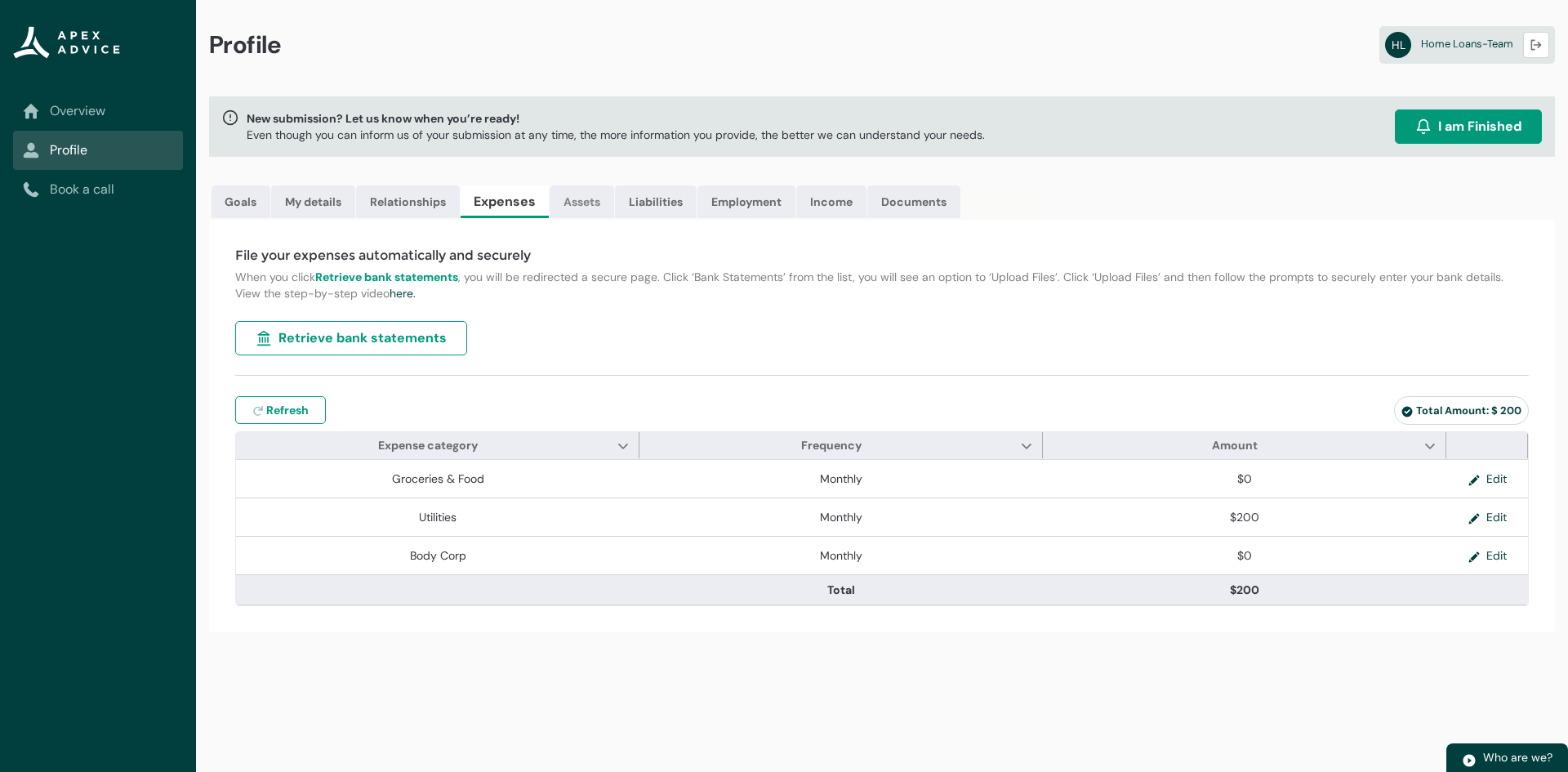
click at [584, 193] on link "Assets" at bounding box center [582, 202] width 65 height 32
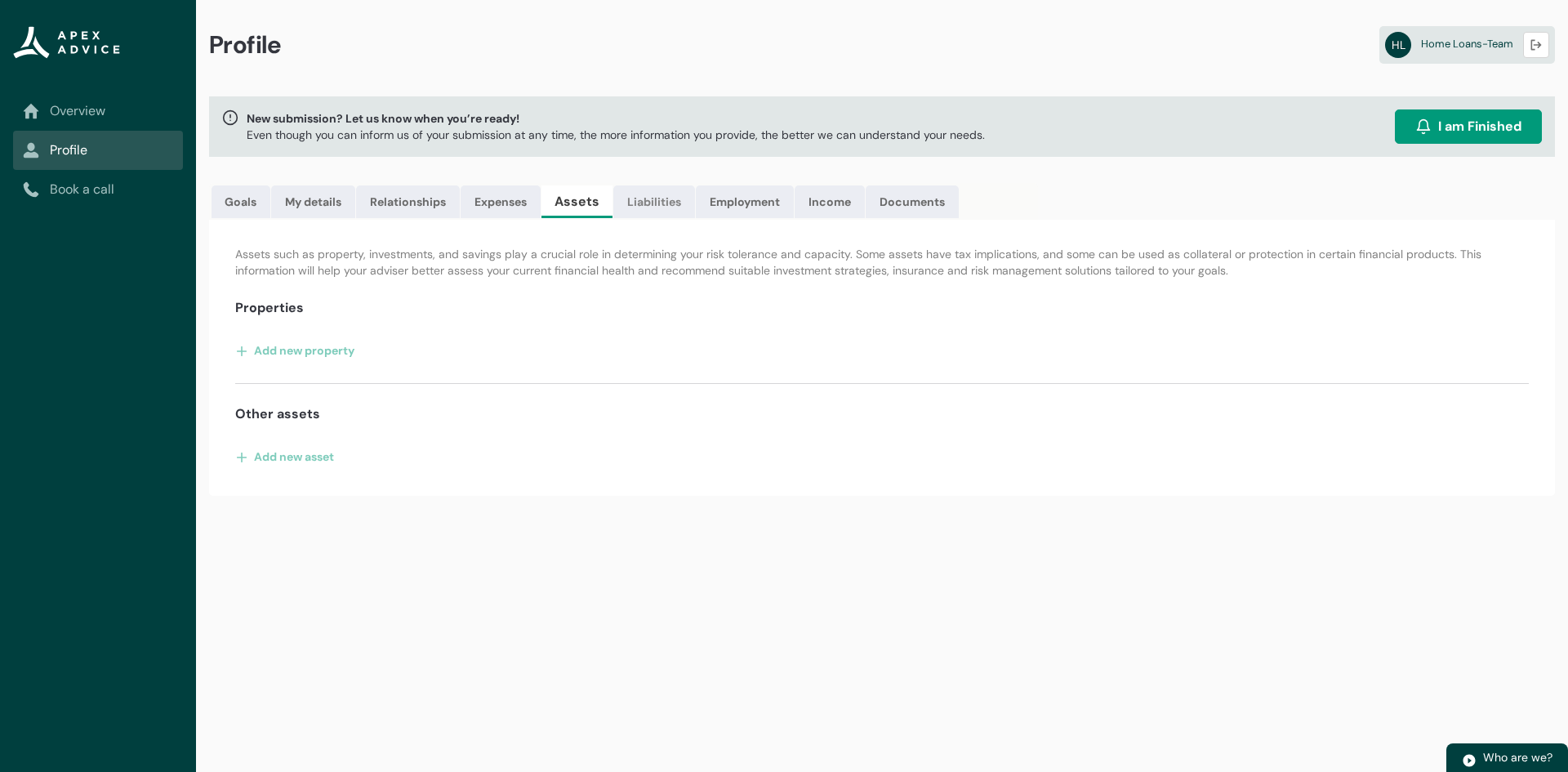
click at [655, 203] on link "Liabilities" at bounding box center [654, 202] width 82 height 32
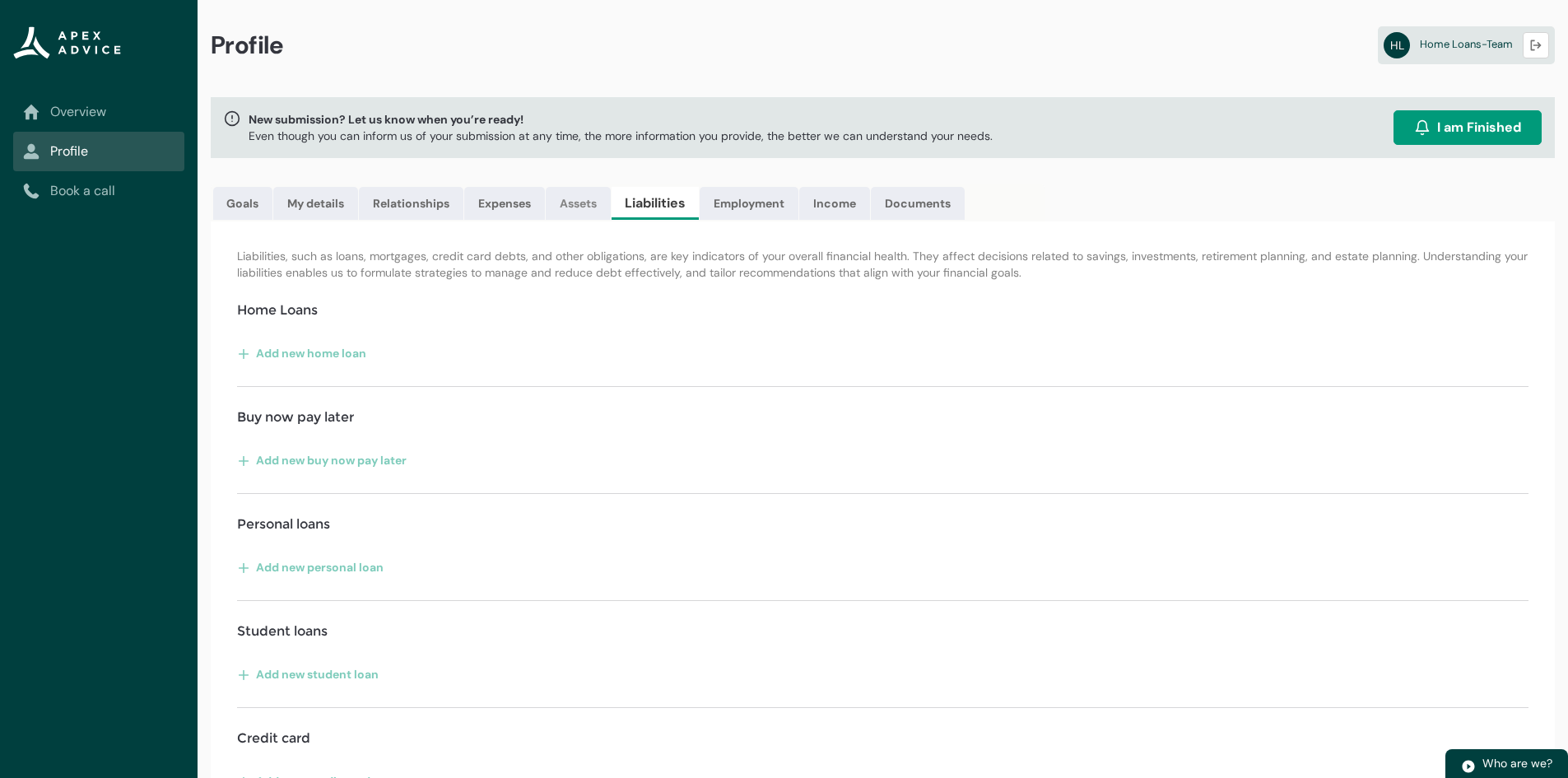
click at [574, 199] on link "Assets" at bounding box center [578, 203] width 65 height 33
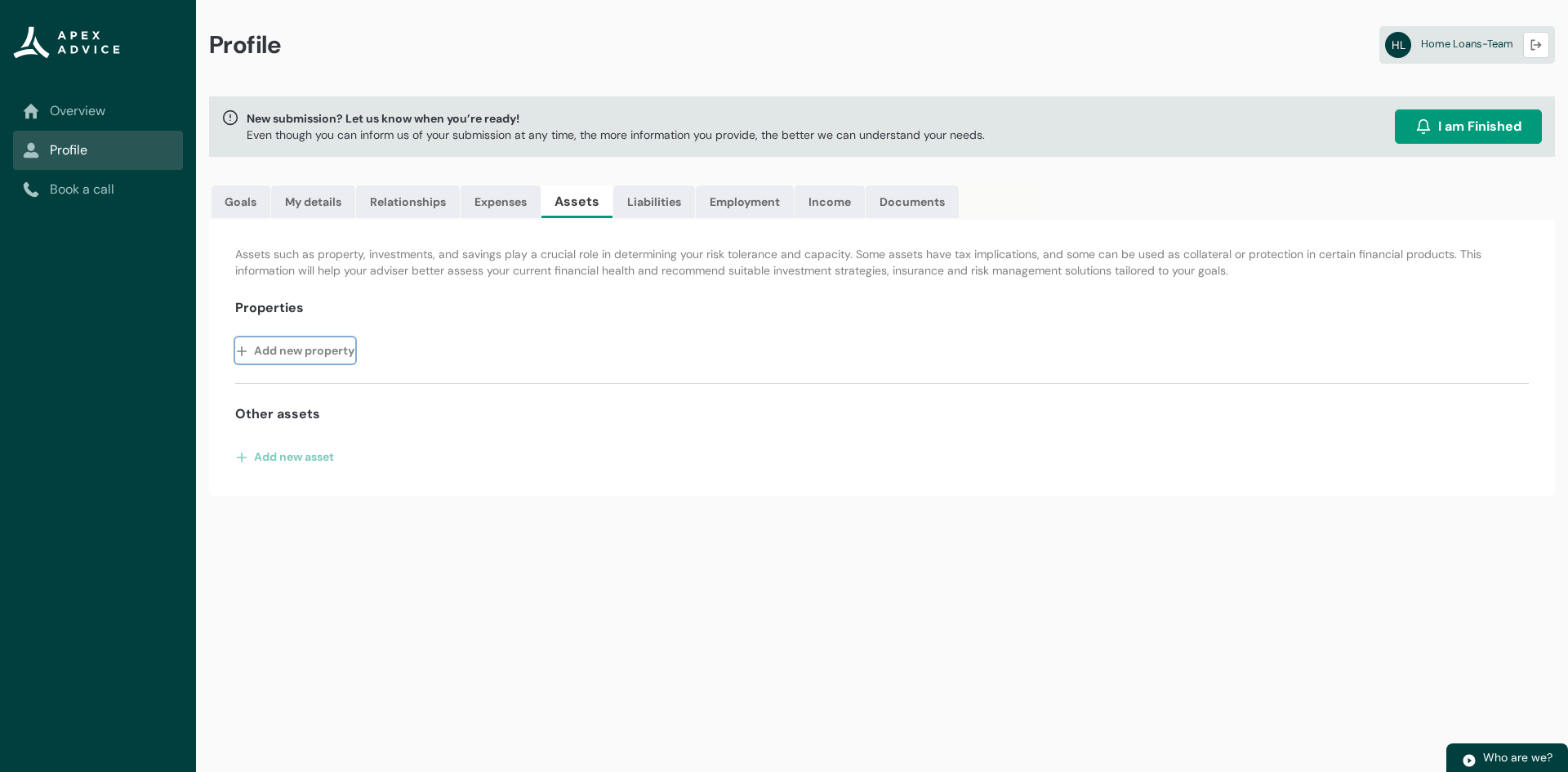
click at [267, 357] on button "Add new property" at bounding box center [295, 350] width 120 height 26
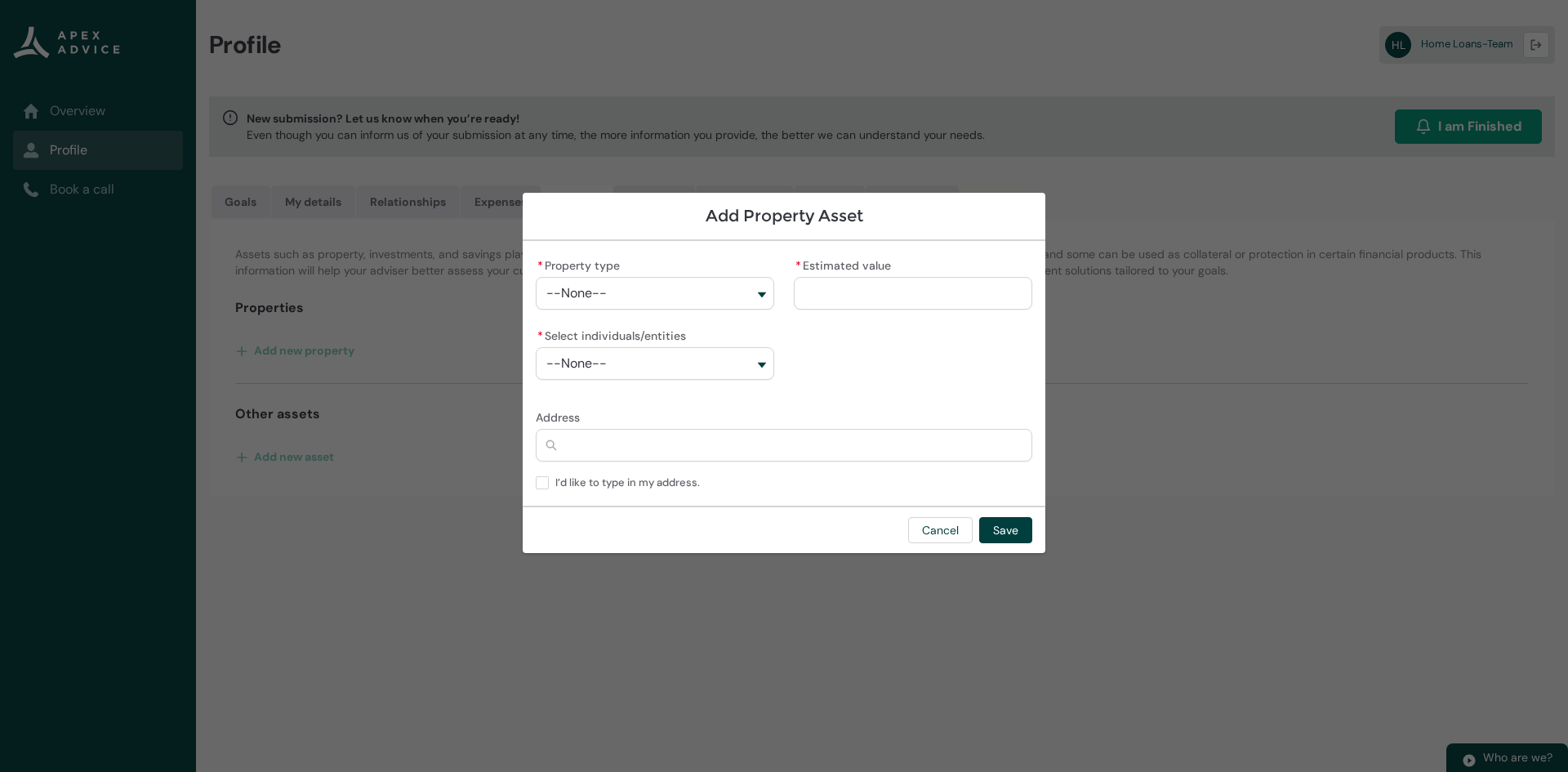
click at [572, 269] on label "* Property type" at bounding box center [580, 264] width 91 height 20
click at [572, 277] on button "--None--" at bounding box center [654, 293] width 239 height 32
click at [582, 292] on span "--None--" at bounding box center [576, 292] width 60 height 14
click at [582, 293] on span "--None--" at bounding box center [576, 292] width 60 height 14
click at [948, 477] on button "Cancel" at bounding box center [940, 530] width 65 height 26
